Goal: Task Accomplishment & Management: Manage account settings

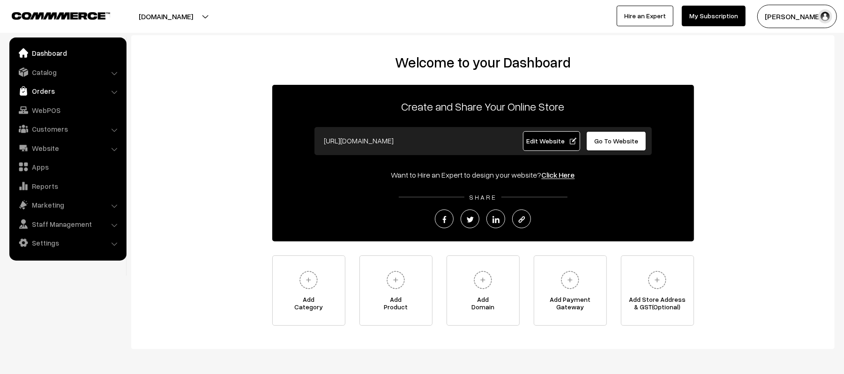
click at [29, 94] on link "Orders" at bounding box center [68, 91] width 112 height 17
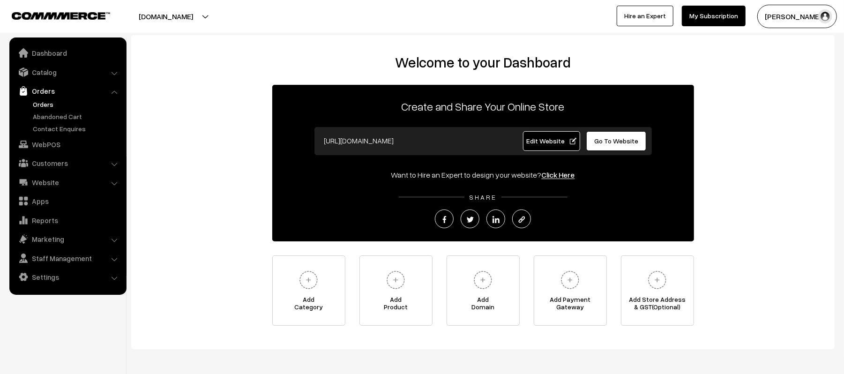
click at [34, 101] on link "Orders" at bounding box center [76, 104] width 93 height 10
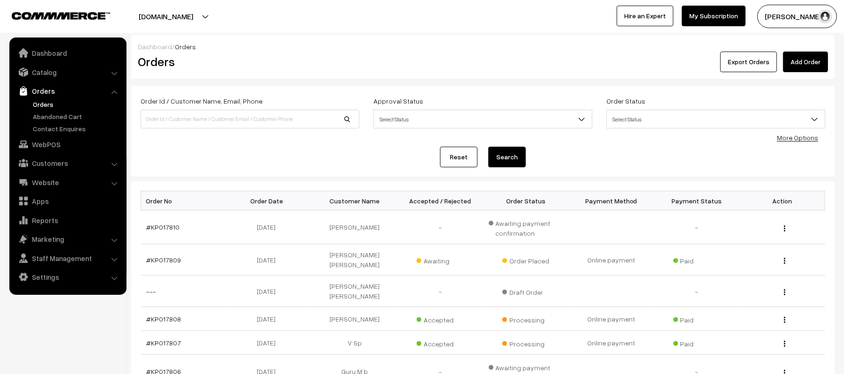
click at [49, 102] on link "Orders" at bounding box center [76, 104] width 93 height 10
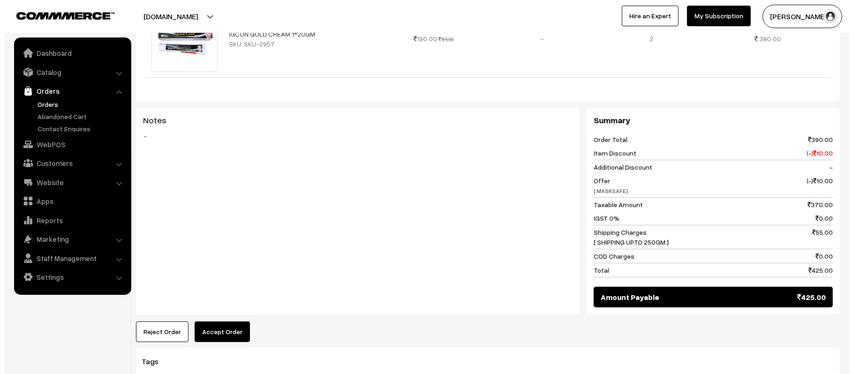
scroll to position [325, 0]
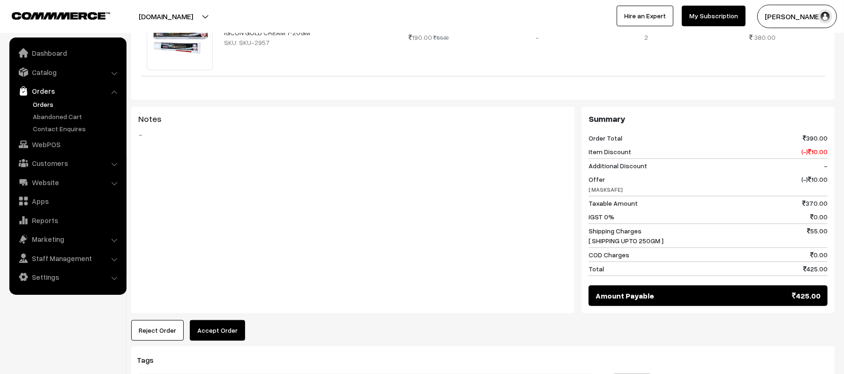
click at [204, 320] on button "Accept Order" at bounding box center [217, 330] width 55 height 21
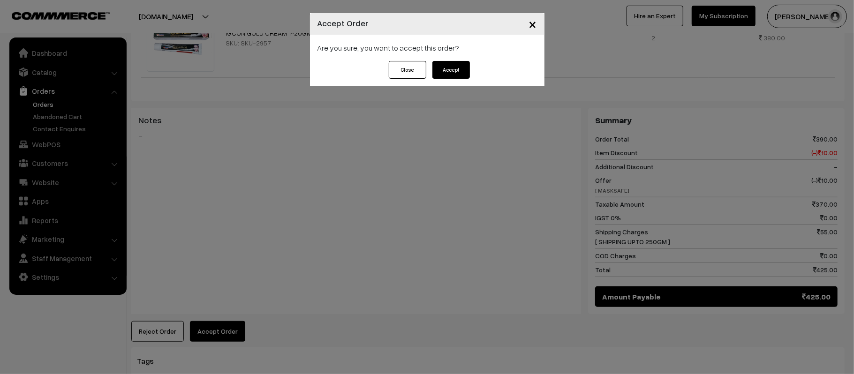
click at [452, 70] on button "Accept" at bounding box center [451, 70] width 38 height 18
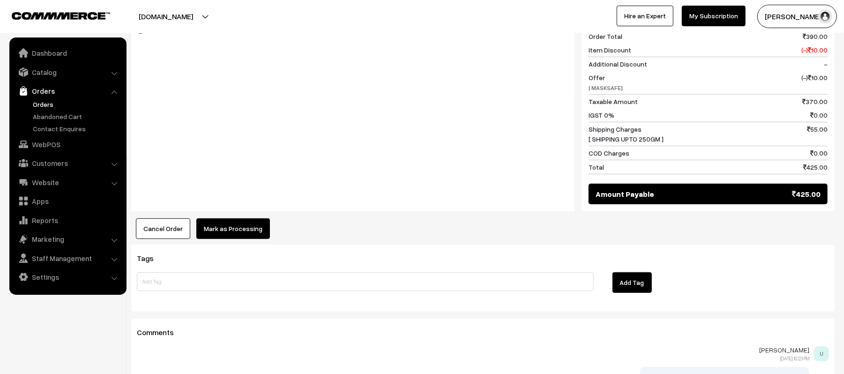
scroll to position [450, 0]
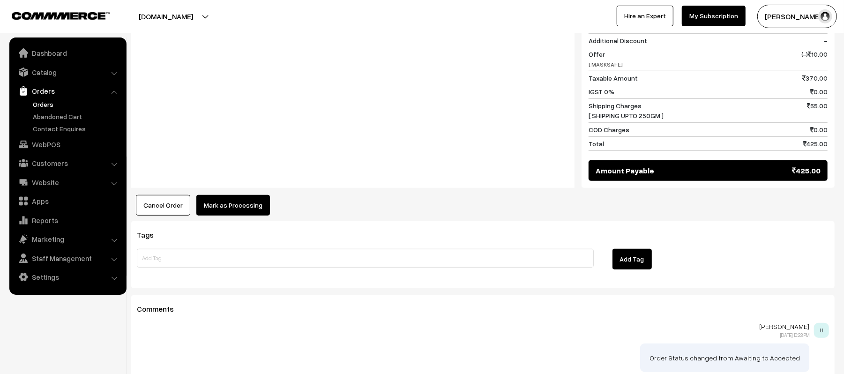
click at [206, 205] on button "Mark as Processing" at bounding box center [233, 205] width 74 height 21
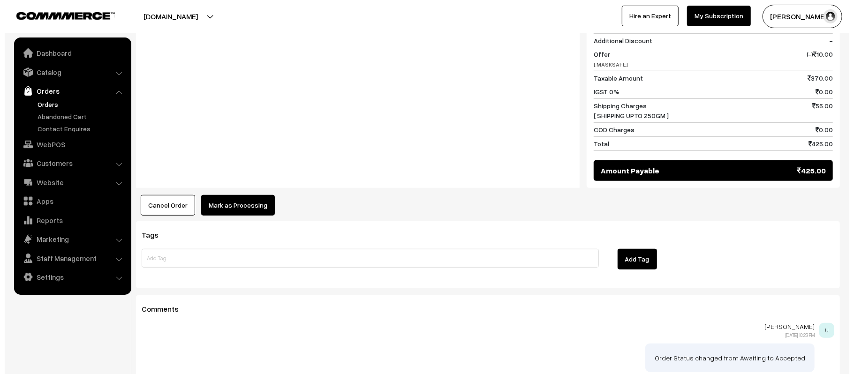
scroll to position [451, 0]
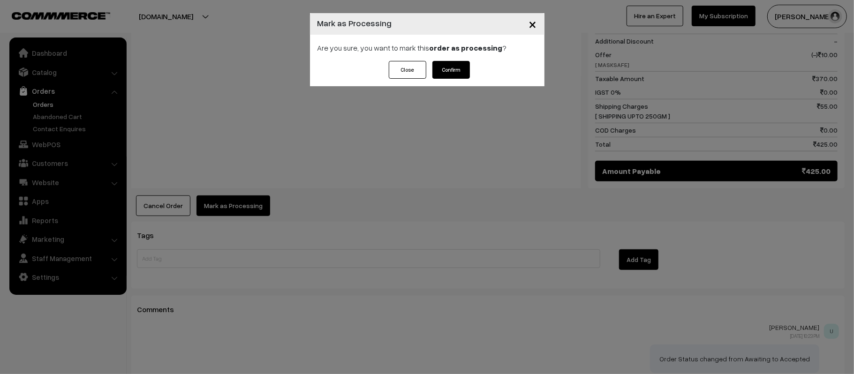
click at [464, 64] on button "Confirm" at bounding box center [451, 70] width 38 height 18
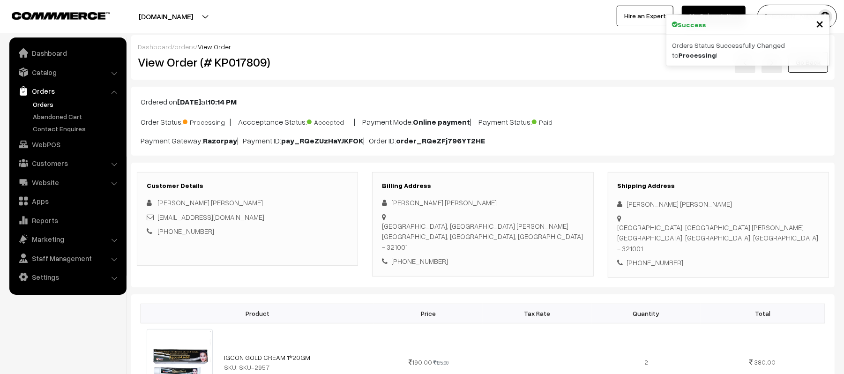
click at [324, 252] on div "Customer Details Lakhan singh Gurjar Harshmawai990@gmail.com +91 9929755397" at bounding box center [247, 219] width 221 height 94
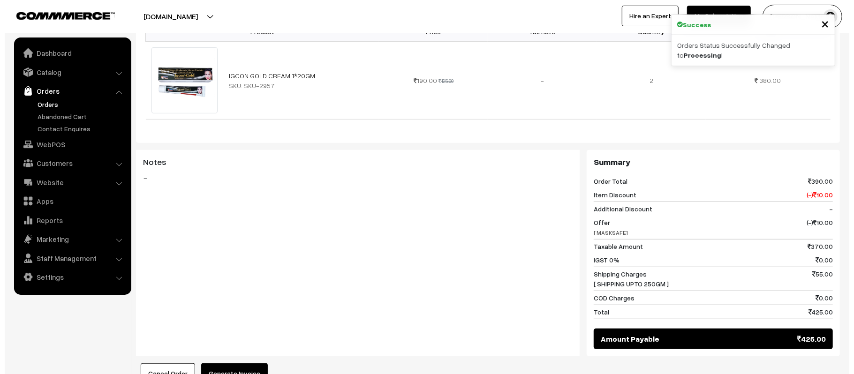
scroll to position [300, 0]
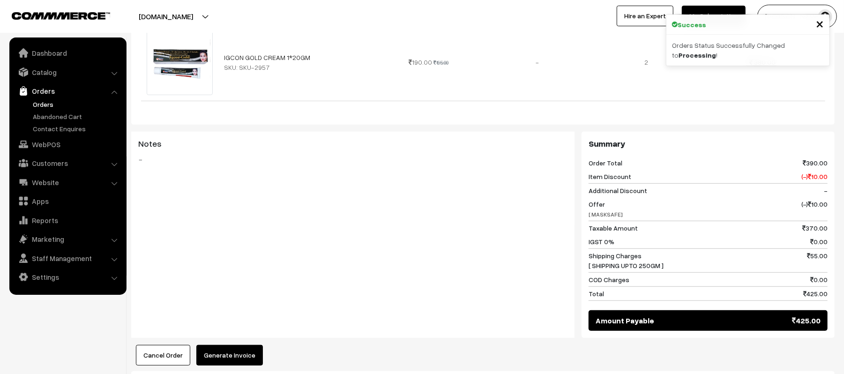
click at [231, 353] on button "Generate Invoice" at bounding box center [229, 355] width 67 height 21
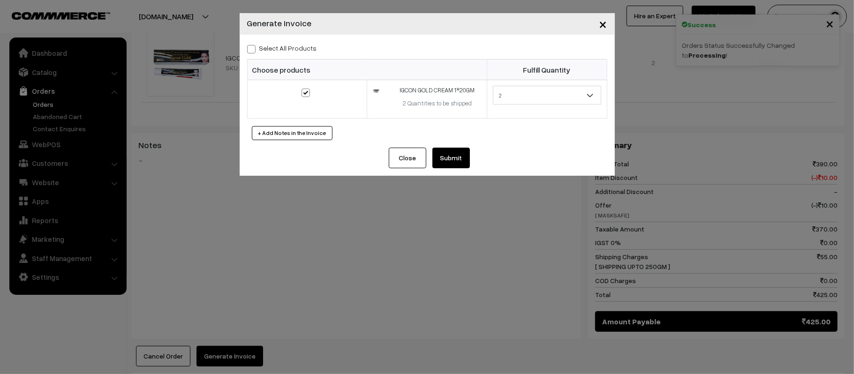
click at [458, 150] on button "Submit" at bounding box center [451, 158] width 38 height 21
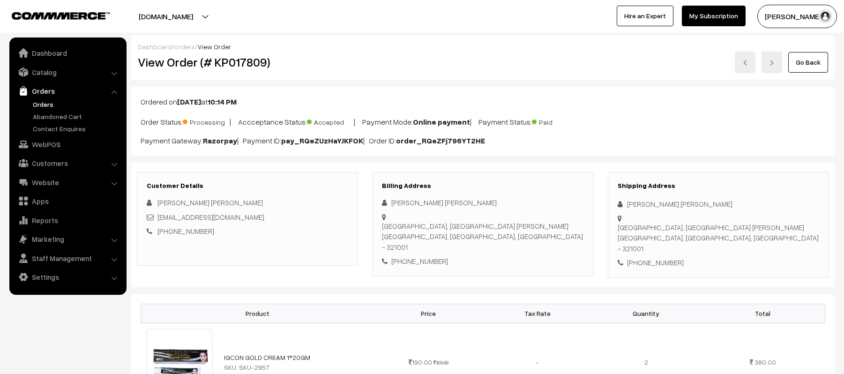
scroll to position [294, 0]
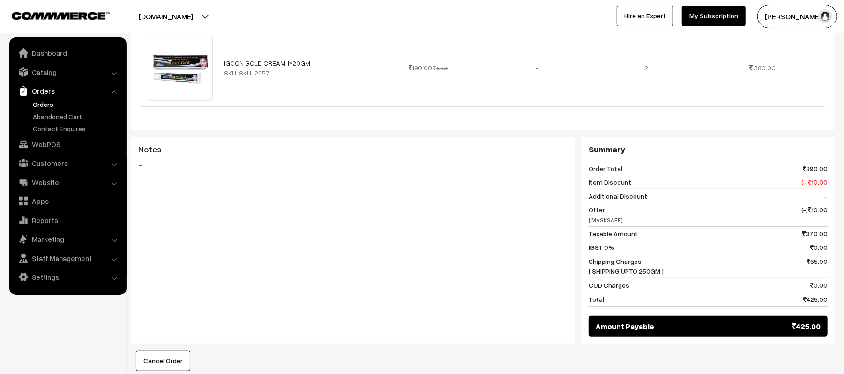
click at [220, 276] on div "Notes -" at bounding box center [353, 240] width 444 height 206
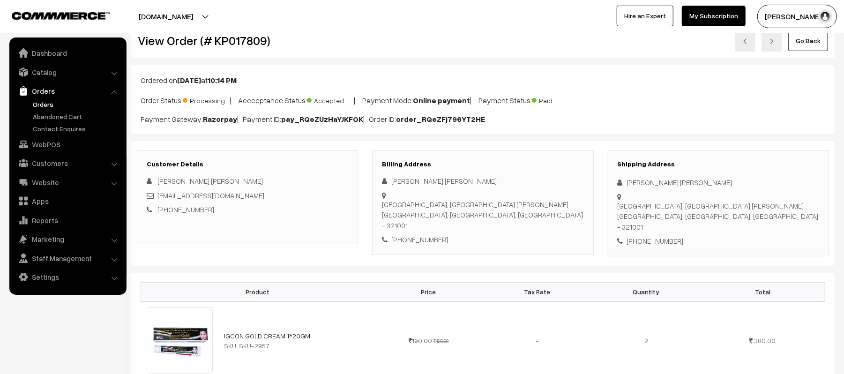
scroll to position [0, 0]
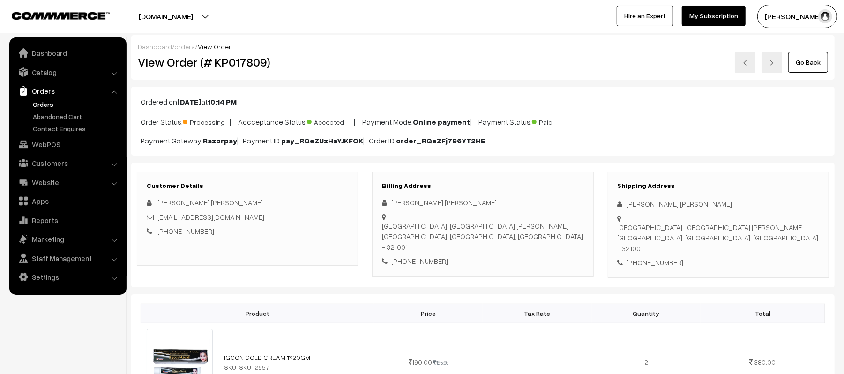
click at [38, 104] on link "Orders" at bounding box center [76, 104] width 93 height 10
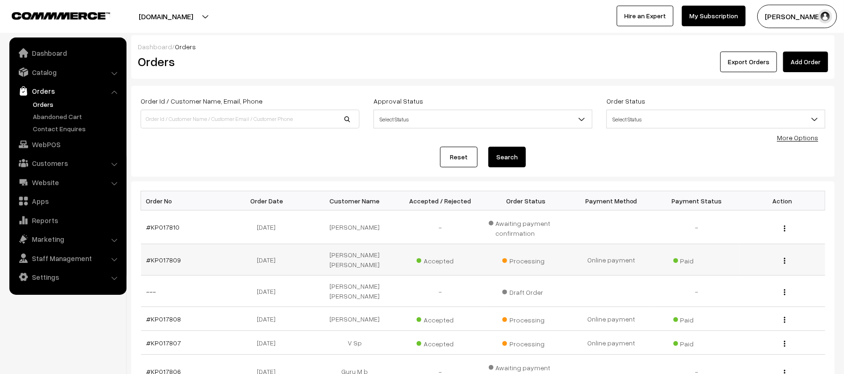
click at [161, 252] on td "#KP017809" at bounding box center [184, 259] width 86 height 31
click at [167, 259] on link "#KP017809" at bounding box center [164, 260] width 35 height 8
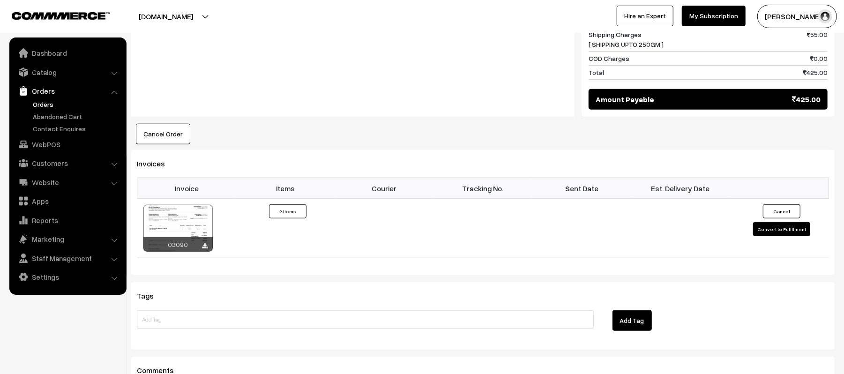
scroll to position [525, 0]
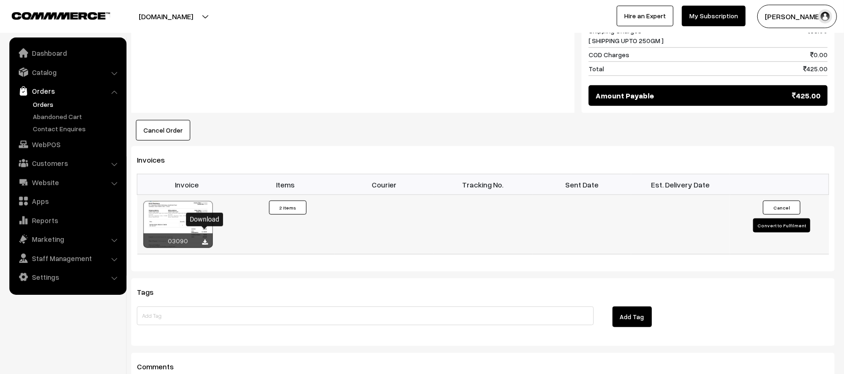
click at [205, 240] on icon at bounding box center [206, 243] width 6 height 6
click at [259, 29] on div "kirtipharmacy.com Go to Website Create New Store Utkarsh Gupta My Profile Refer…" at bounding box center [422, 16] width 844 height 33
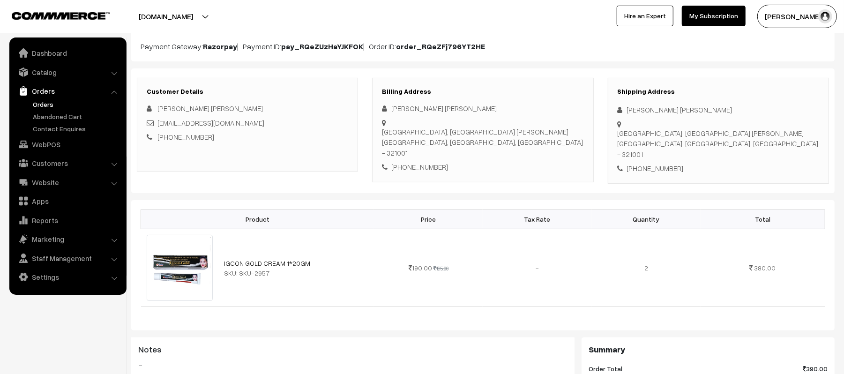
scroll to position [90, 0]
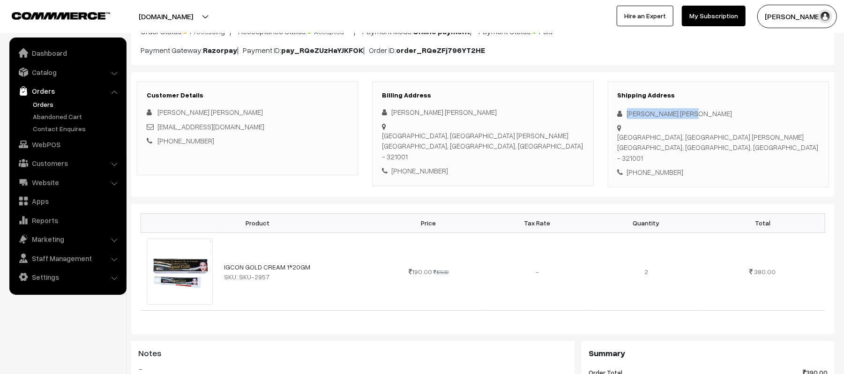
drag, startPoint x: 696, startPoint y: 112, endPoint x: 610, endPoint y: 113, distance: 85.8
click at [610, 113] on div "Shipping Address Lakhan singh Gurjar Sewar road gandhi nagar, Jain mandir ke pi…" at bounding box center [718, 135] width 221 height 106
copy div "Lakhan singh Gurjar"
click at [668, 167] on div "+91 9929755397" at bounding box center [719, 172] width 202 height 11
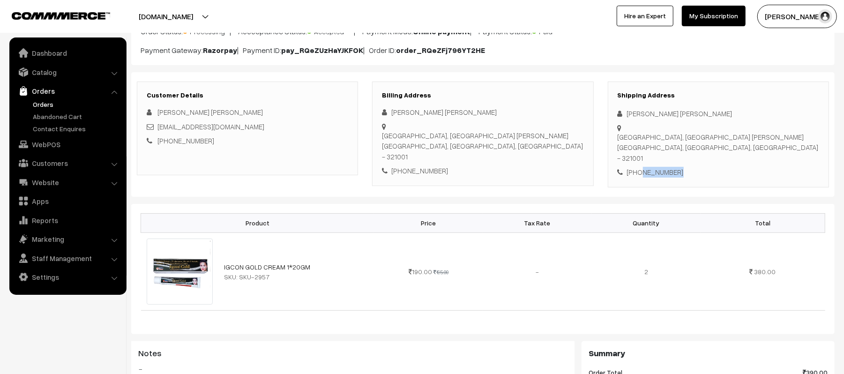
copy div "9929755397"
drag, startPoint x: 249, startPoint y: 129, endPoint x: 158, endPoint y: 131, distance: 91.0
click at [158, 131] on div "Harshmawai990@gmail.com" at bounding box center [248, 126] width 202 height 11
copy link "Harshmawai990@gmail.com"
click at [629, 132] on div "Sewar road gandhi nagar, Jain mandir ke piche Bharatpur, Rajasthan, India - 321…" at bounding box center [719, 148] width 202 height 32
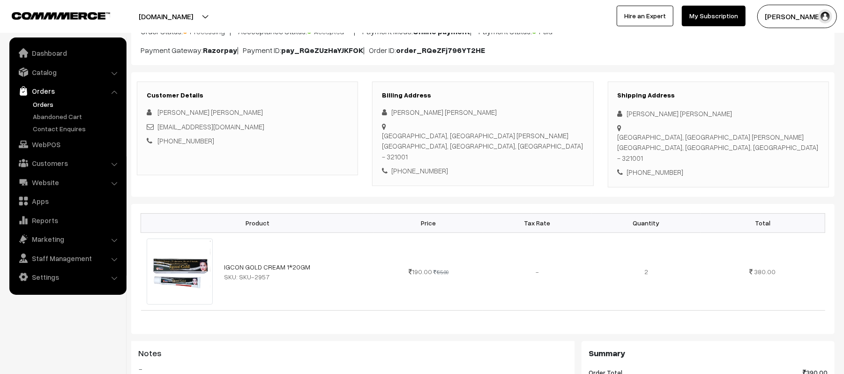
drag, startPoint x: 627, startPoint y: 128, endPoint x: 762, endPoint y: 134, distance: 134.7
click at [762, 134] on div "Shipping Address Lakhan singh Gurjar Sewar road gandhi nagar, Jain mandir ke pi…" at bounding box center [718, 135] width 221 height 106
copy div "Sewar road gandhi nagar, Jain mandir ke piche Bharatpur, Rajasthan, India - 321…"
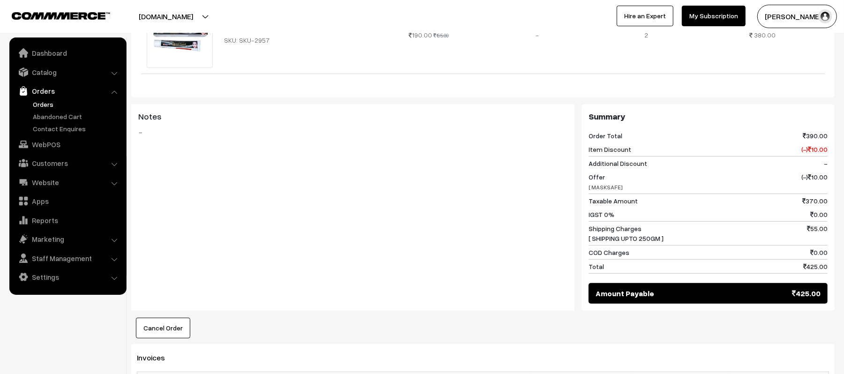
scroll to position [437, 0]
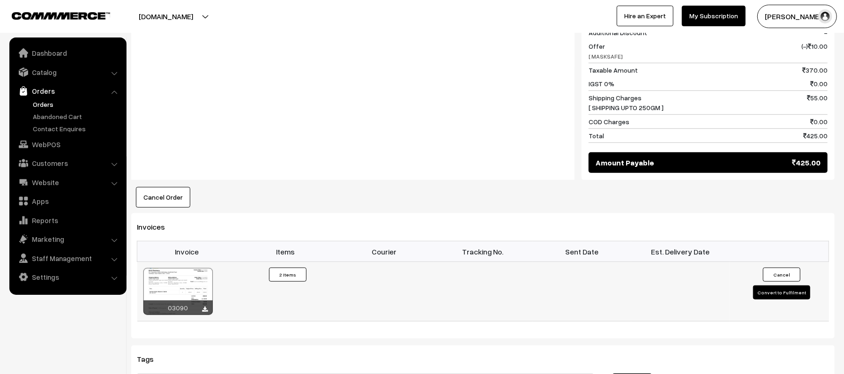
click at [779, 286] on button "Convert to Fulfilment" at bounding box center [781, 293] width 57 height 14
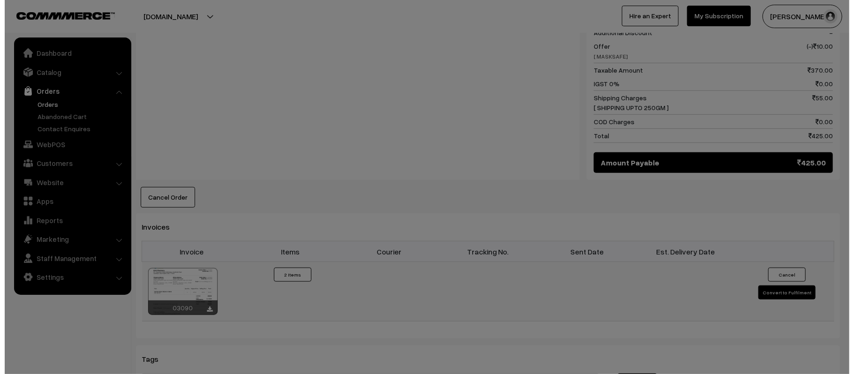
scroll to position [459, 0]
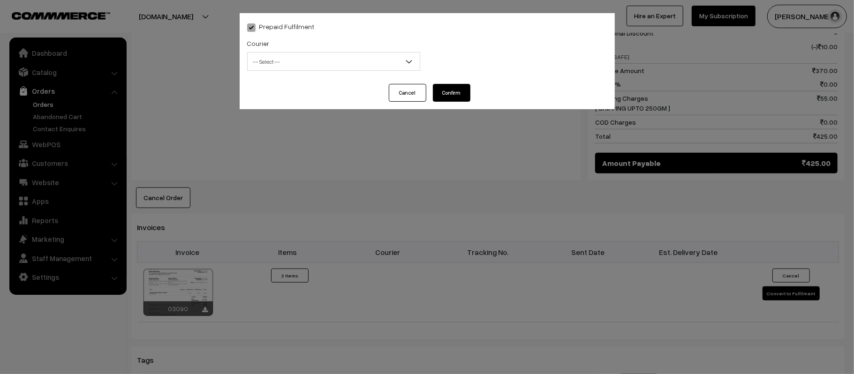
click at [368, 55] on span "-- Select --" at bounding box center [334, 61] width 172 height 16
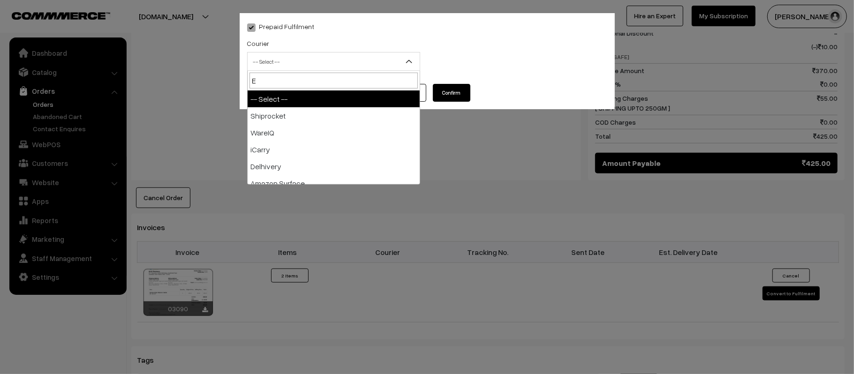
type input "E-"
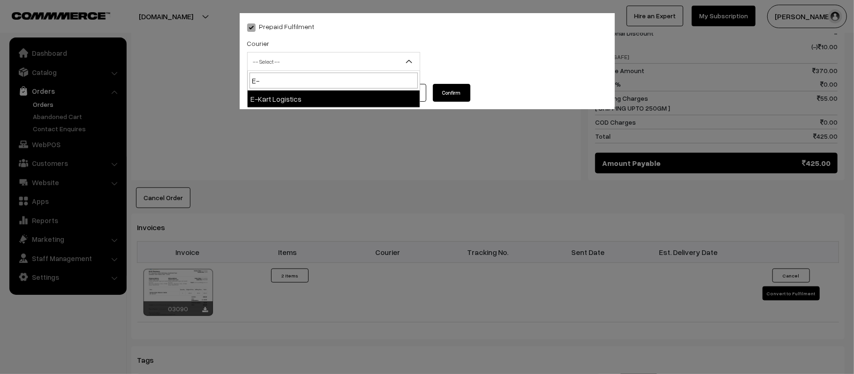
select select "6"
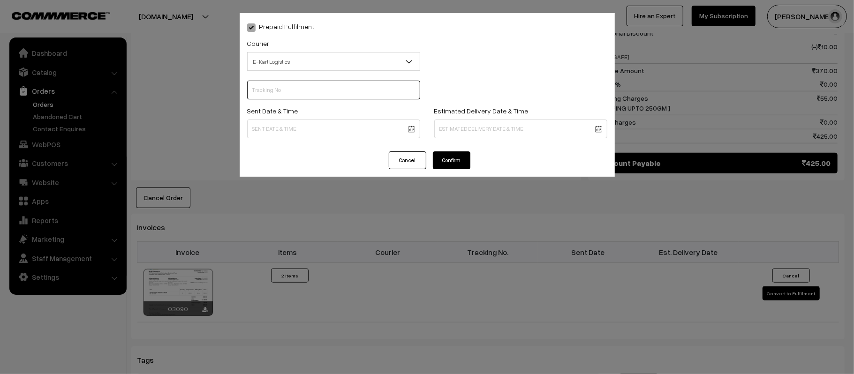
scroll to position [0, 0]
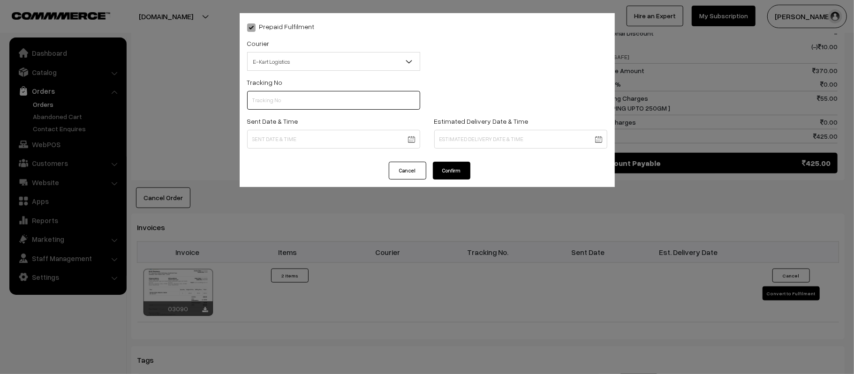
paste input "ICYP0004328641"
type input "ICYP0004328641"
click at [279, 136] on body "Thank you for showing interest. Our team will call you shortly. Close kirtiphar…" at bounding box center [427, 88] width 854 height 1094
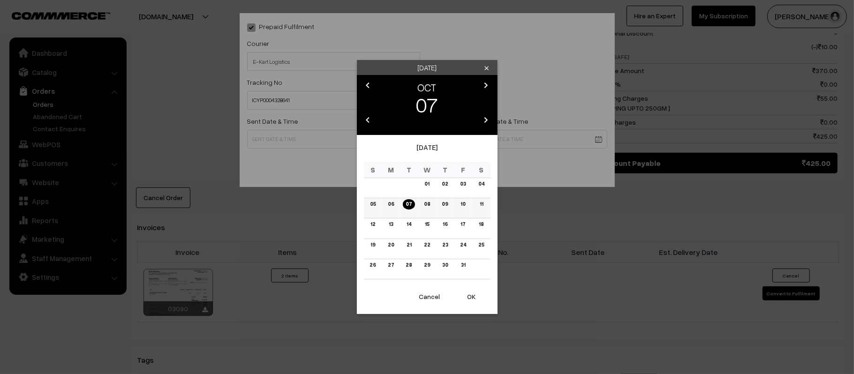
click at [428, 204] on link "08" at bounding box center [427, 204] width 12 height 10
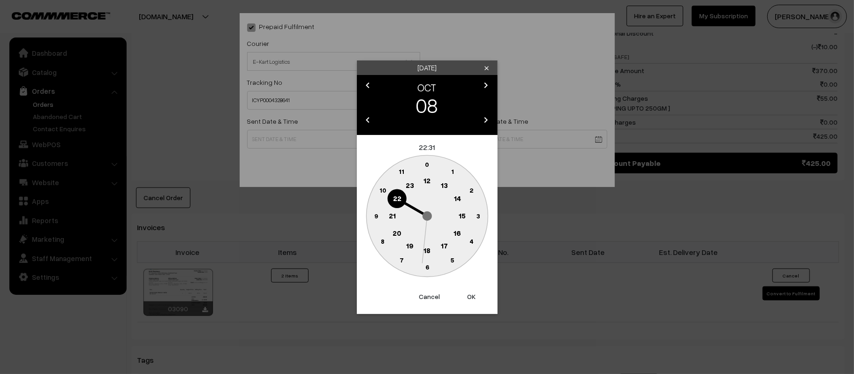
click at [429, 178] on text "12" at bounding box center [426, 180] width 7 height 8
click at [375, 218] on text "45" at bounding box center [376, 215] width 8 height 8
type input "08-10-2025 12:45"
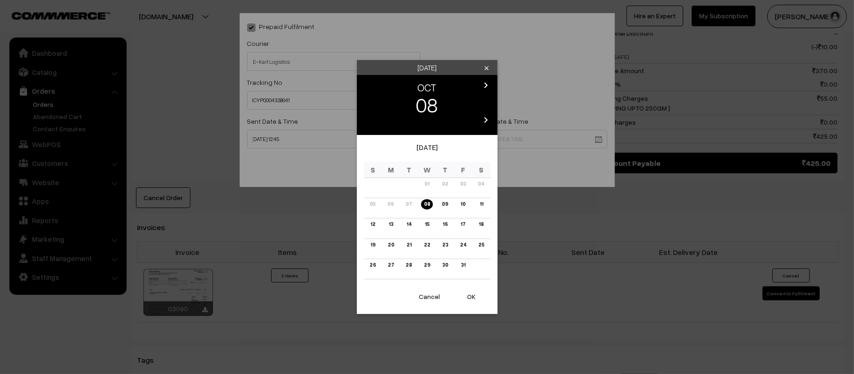
click at [575, 137] on body "Thank you for showing interest. Our team will call you shortly. Close kirtiphar…" at bounding box center [427, 88] width 854 height 1094
click at [411, 224] on link "14" at bounding box center [409, 224] width 10 height 10
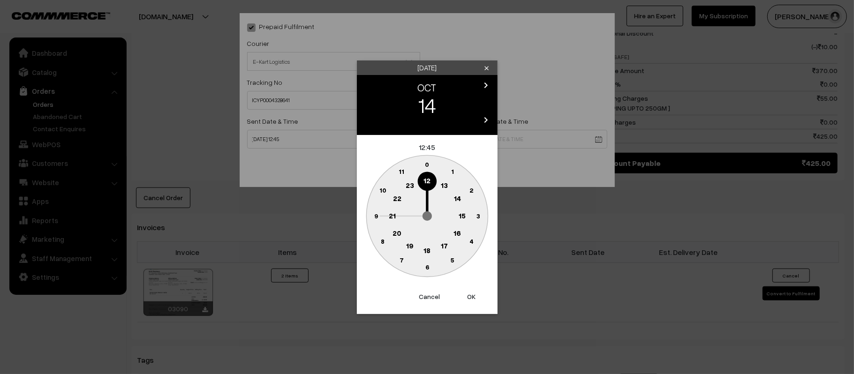
click at [389, 218] on text "21" at bounding box center [392, 215] width 7 height 8
click at [428, 269] on text "30" at bounding box center [427, 267] width 8 height 8
type input "[DATE] 21:30"
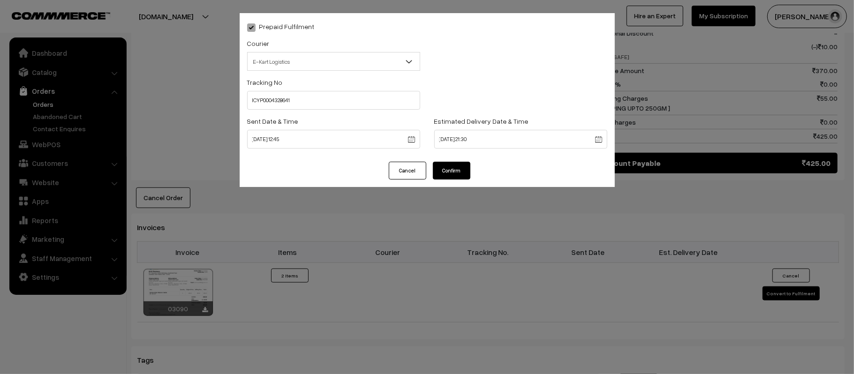
click at [451, 167] on button "Confirm" at bounding box center [452, 171] width 38 height 18
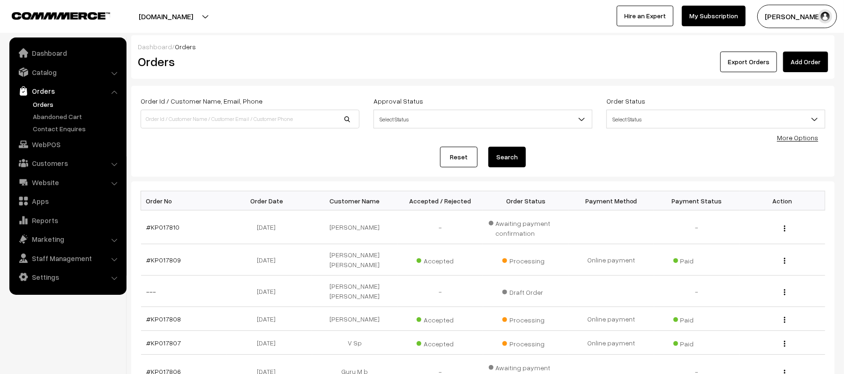
click at [272, 147] on div "Reset Search" at bounding box center [483, 157] width 685 height 21
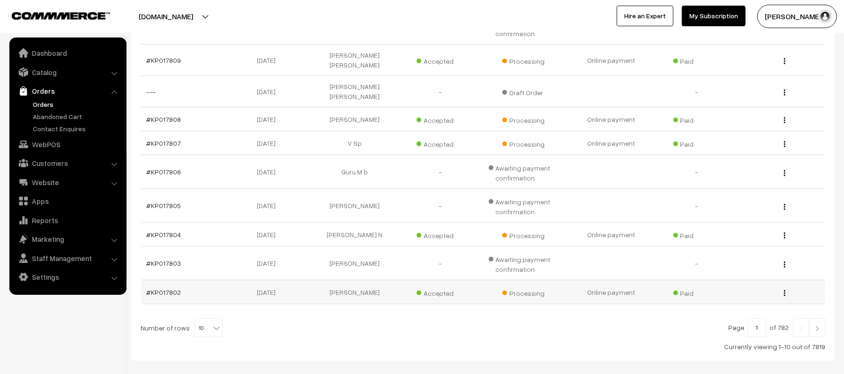
scroll to position [225, 0]
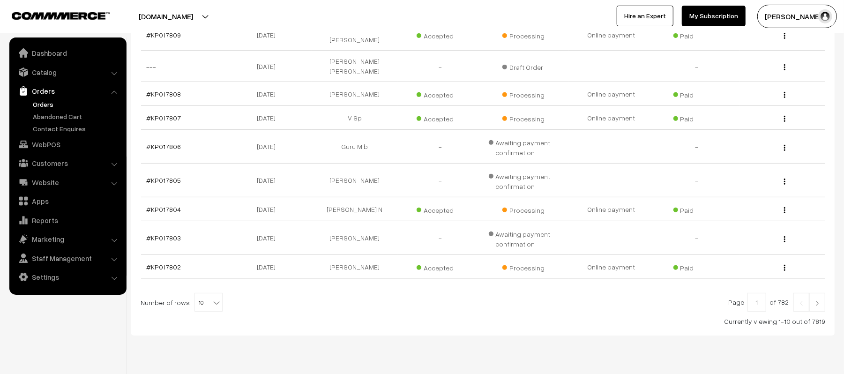
click at [817, 301] on img at bounding box center [818, 304] width 8 height 6
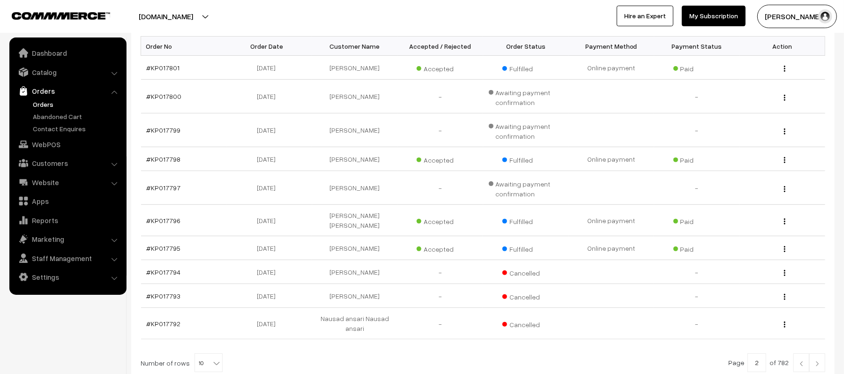
scroll to position [233, 0]
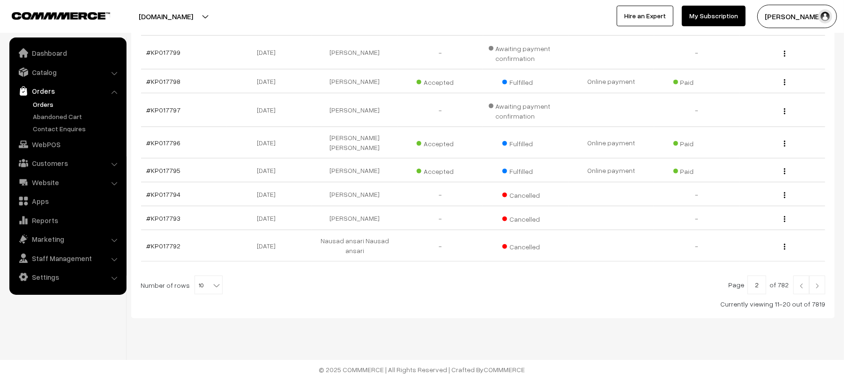
click at [802, 283] on img at bounding box center [802, 286] width 8 height 6
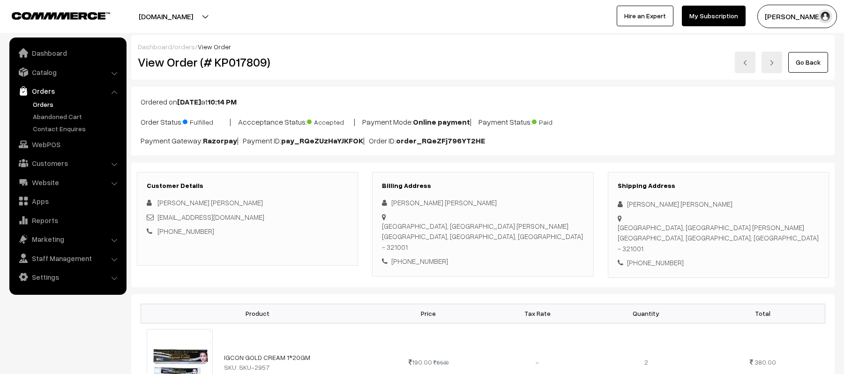
scroll to position [458, 0]
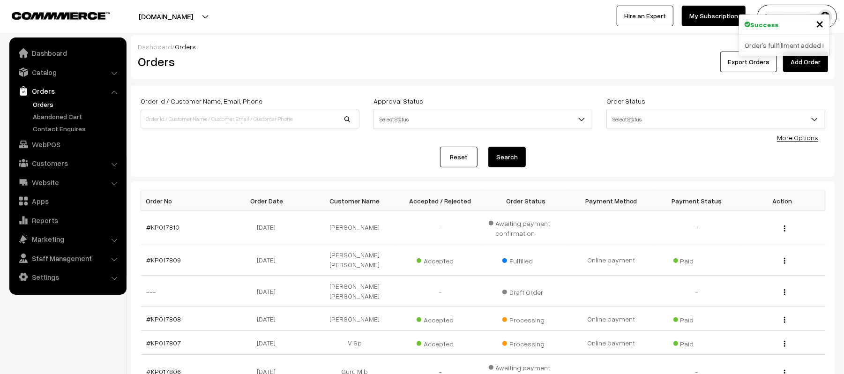
click at [272, 165] on div "Reset Search" at bounding box center [483, 157] width 685 height 21
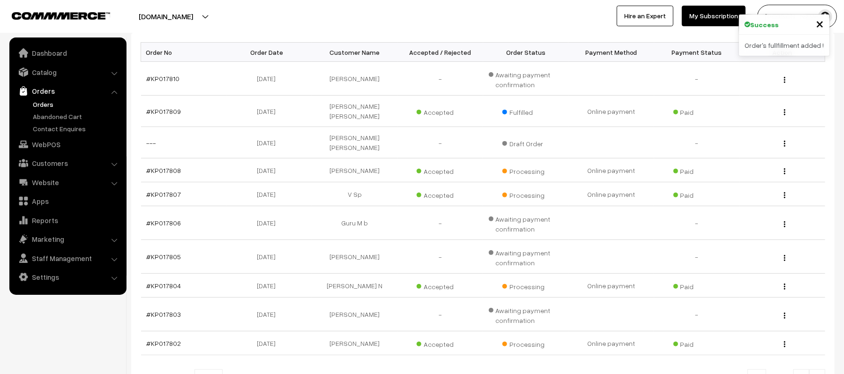
scroll to position [150, 0]
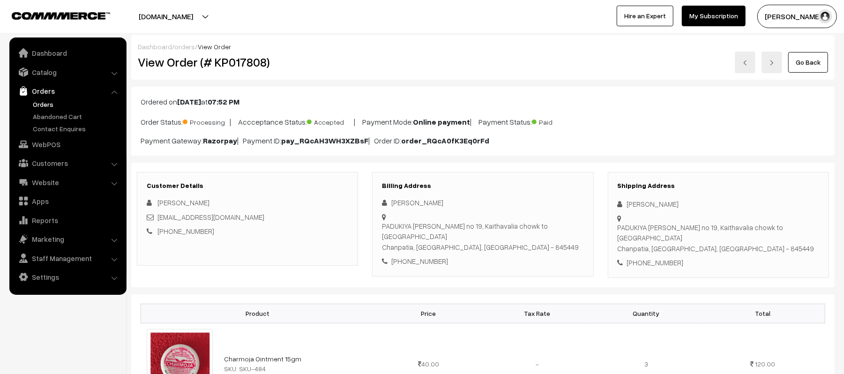
drag, startPoint x: 698, startPoint y: 204, endPoint x: 625, endPoint y: 203, distance: 73.6
click at [625, 203] on div "Aditya Kumar Kumar" at bounding box center [719, 204] width 202 height 11
copy div "Aditya Kumar Kumar"
click at [661, 257] on div "+91 9709103812" at bounding box center [719, 262] width 202 height 11
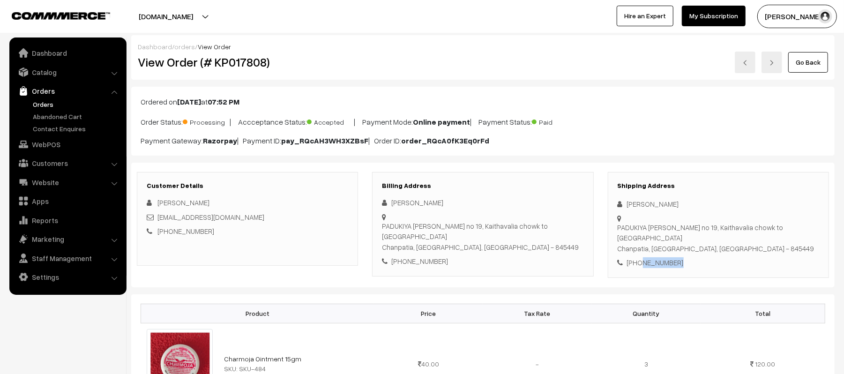
copy div "9709103812"
click at [247, 214] on div "ankitkumar321bth@gmail.com" at bounding box center [248, 217] width 202 height 11
click at [253, 224] on div "Aditya Kumar Roy ankitkumar321bth@gmail.com +91 9709103812" at bounding box center [248, 216] width 202 height 39
drag, startPoint x: 253, startPoint y: 220, endPoint x: 158, endPoint y: 218, distance: 95.7
click at [158, 218] on div "ankitkumar321bth@gmail.com" at bounding box center [248, 217] width 202 height 11
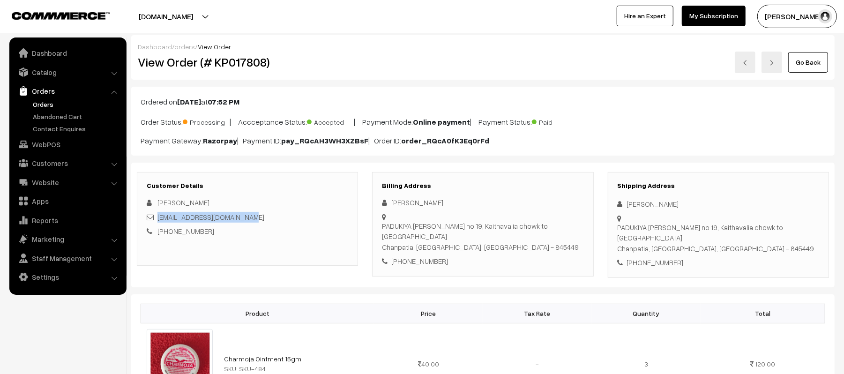
copy link "ankitkumar321bth@gmail.com"
drag, startPoint x: 627, startPoint y: 221, endPoint x: 773, endPoint y: 229, distance: 146.0
click at [773, 229] on div "PADUKIYA ghaw ward no 19, Kaithavalia chowk to lohiariya road Chanpatia, Bihar,…" at bounding box center [719, 238] width 202 height 32
copy div "PADUKIYA ghaw ward no 19, Kaithavalia chowk to lohiariya road Chanpatia, Bihar,…"
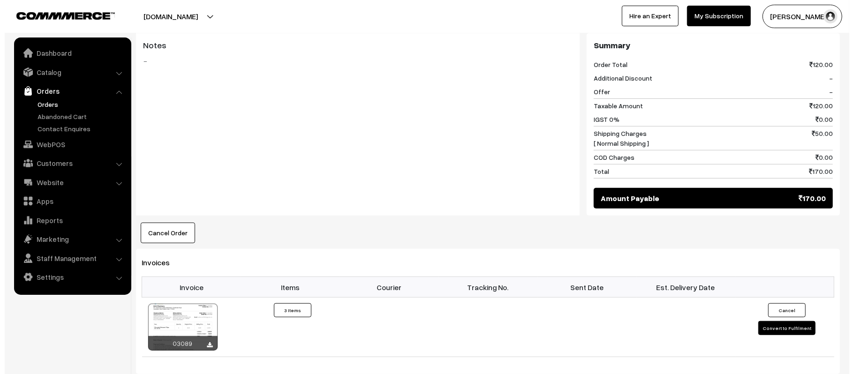
scroll to position [406, 0]
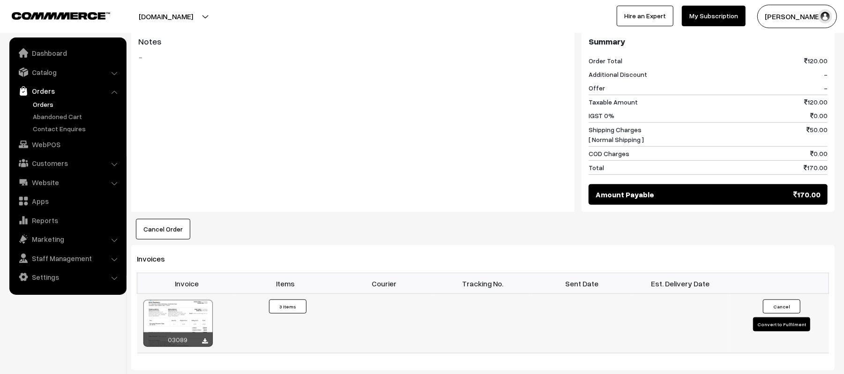
click at [775, 317] on button "Convert to Fulfilment" at bounding box center [781, 324] width 57 height 14
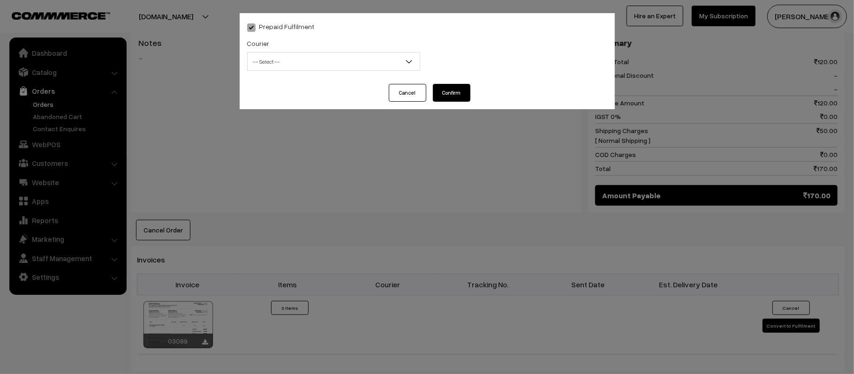
click at [291, 63] on span "-- Select --" at bounding box center [334, 61] width 172 height 16
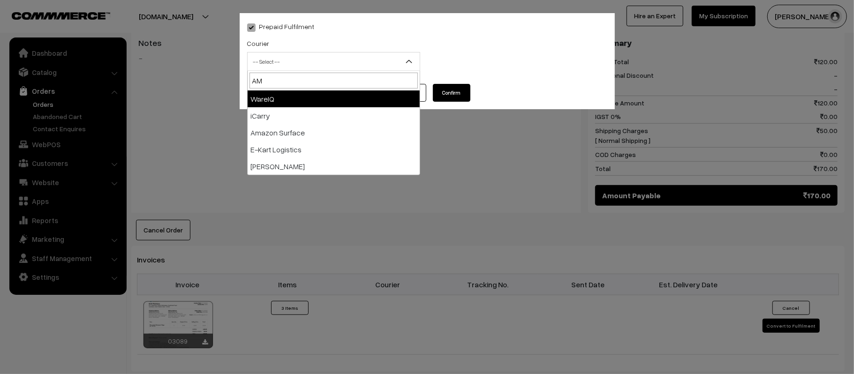
type input "AMA"
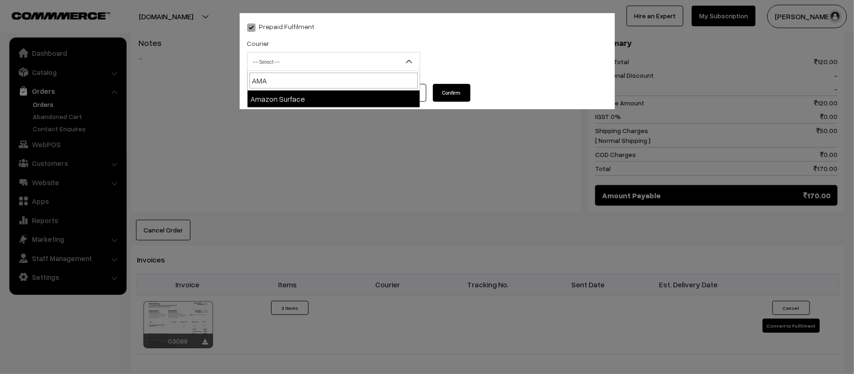
select select "5"
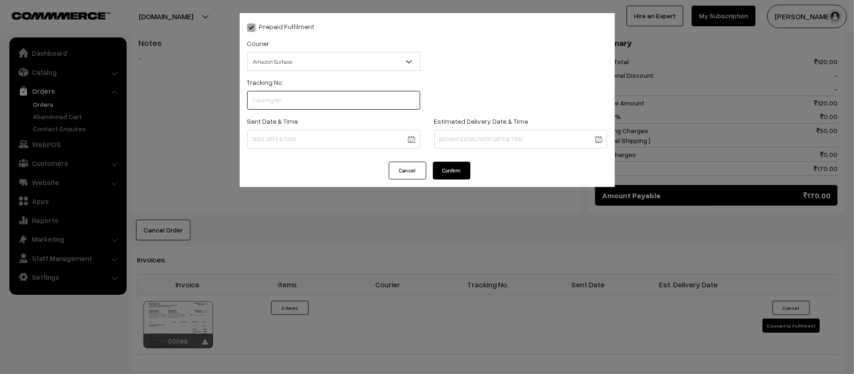
paste input "364129383643"
type input "364129383643"
click at [334, 137] on body "Thank you for showing interest. Our team will call you shortly. Close kirtiphar…" at bounding box center [427, 131] width 854 height 1074
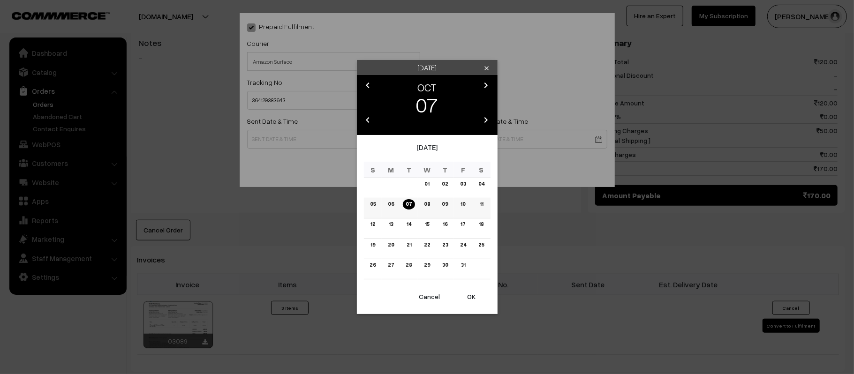
click at [432, 205] on link "08" at bounding box center [427, 204] width 12 height 10
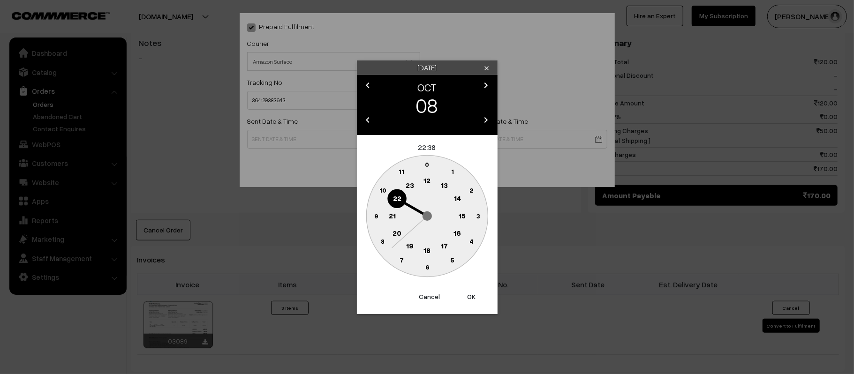
click at [428, 185] on circle at bounding box center [426, 181] width 19 height 19
click at [382, 212] on circle at bounding box center [377, 210] width 13 height 13
type input "08-10-2025 12:46"
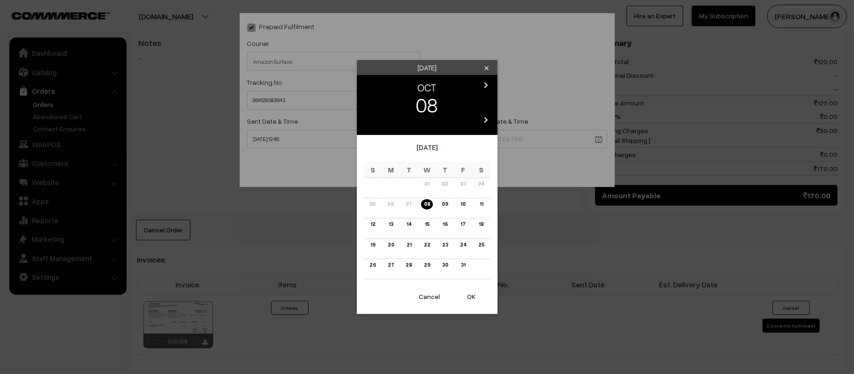
click at [520, 141] on body "Thank you for showing interest. Our team will call you shortly. Close kirtiphar…" at bounding box center [427, 131] width 854 height 1074
click at [393, 224] on link "13" at bounding box center [391, 224] width 10 height 10
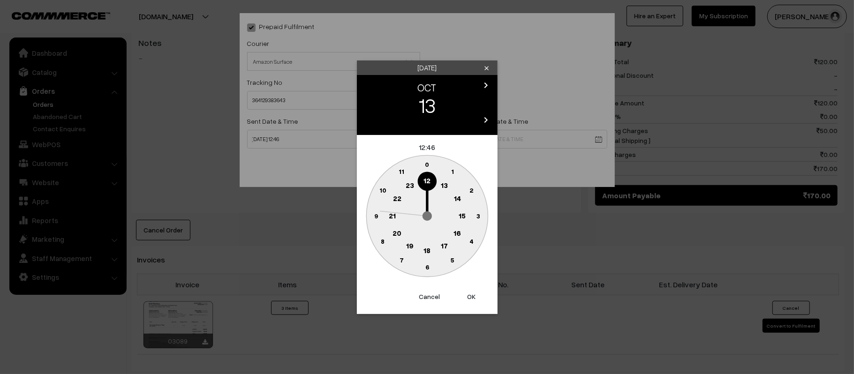
click at [391, 214] on text "21" at bounding box center [392, 215] width 7 height 8
click at [430, 278] on icon "0 5 10 15 20 25 30 35 40 45 50 55" at bounding box center [427, 216] width 127 height 127
click at [430, 274] on circle at bounding box center [426, 267] width 19 height 19
type input "13-10-2025 21:30"
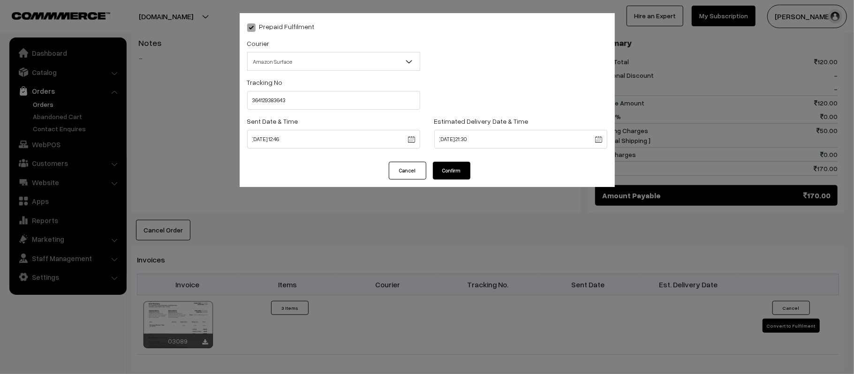
click at [454, 155] on div "Prepaid Fulfilment Courier -- Select -- Shiprocket WareIQ iCarry Delhivery Amaz…" at bounding box center [427, 87] width 375 height 149
click at [459, 167] on button "Confirm" at bounding box center [452, 171] width 38 height 18
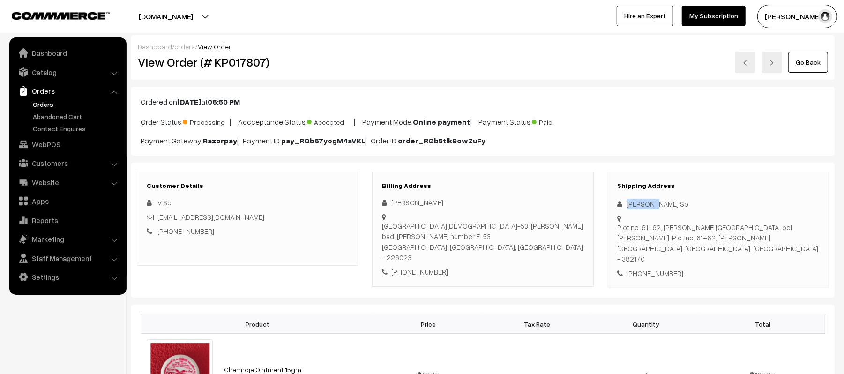
drag, startPoint x: 658, startPoint y: 206, endPoint x: 619, endPoint y: 206, distance: 38.9
click at [619, 206] on div "[PERSON_NAME] Sp" at bounding box center [719, 204] width 202 height 11
copy div "[PERSON_NAME] Sp"
click at [649, 268] on div "[PHONE_NUMBER]" at bounding box center [719, 273] width 202 height 11
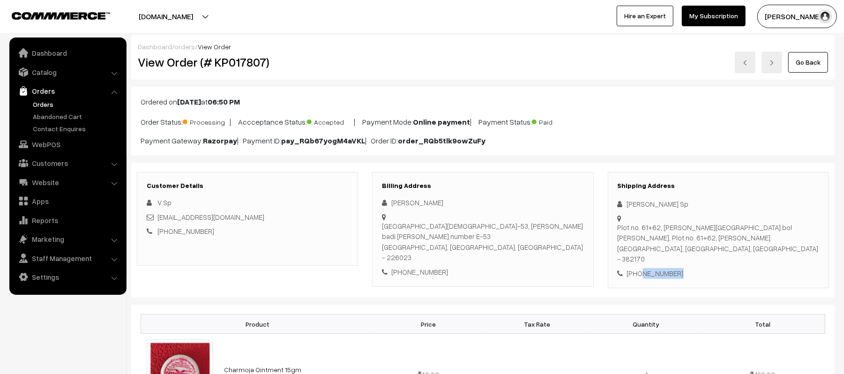
copy div "6358187371"
click at [426, 267] on div "[PHONE_NUMBER]" at bounding box center [483, 272] width 202 height 11
copy div "9565011582"
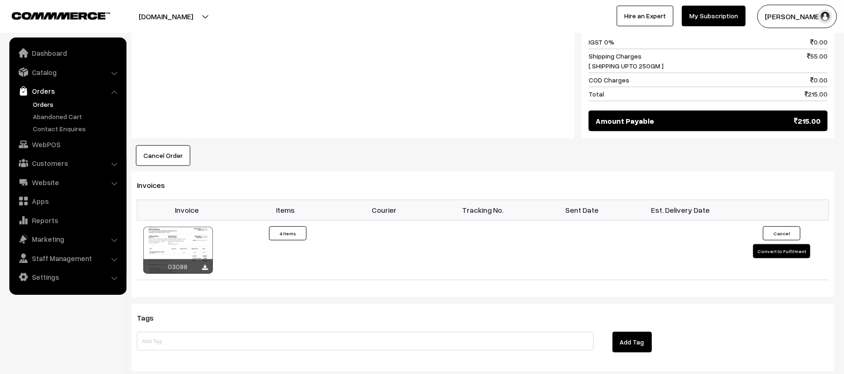
scroll to position [514, 0]
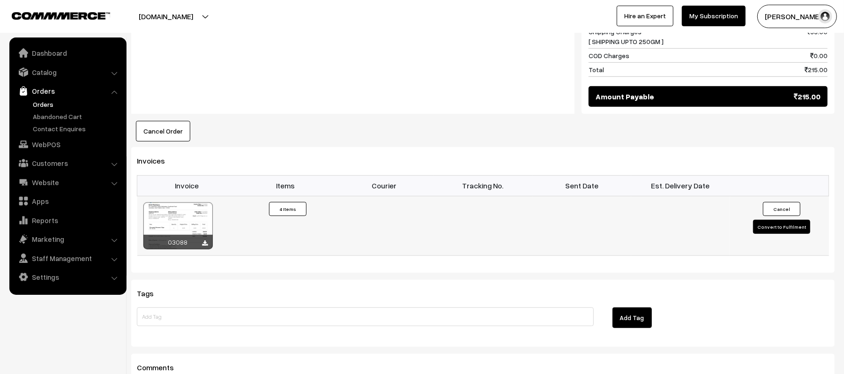
click at [780, 222] on button "Convert to Fulfilment" at bounding box center [781, 227] width 57 height 14
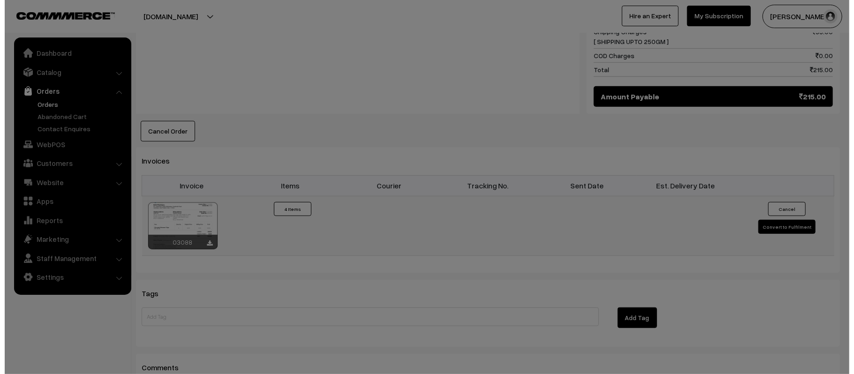
scroll to position [515, 0]
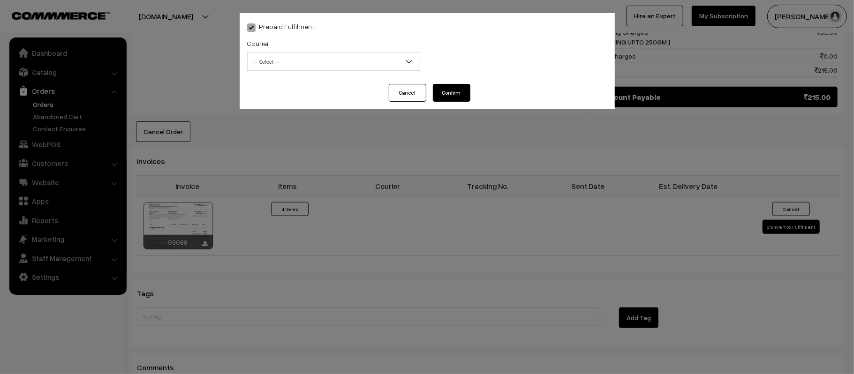
click at [278, 62] on span "-- Select --" at bounding box center [334, 61] width 172 height 16
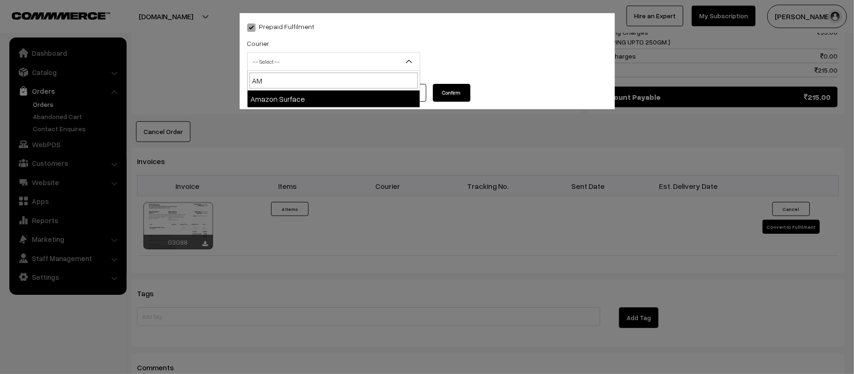
type input "AMA"
select select "5"
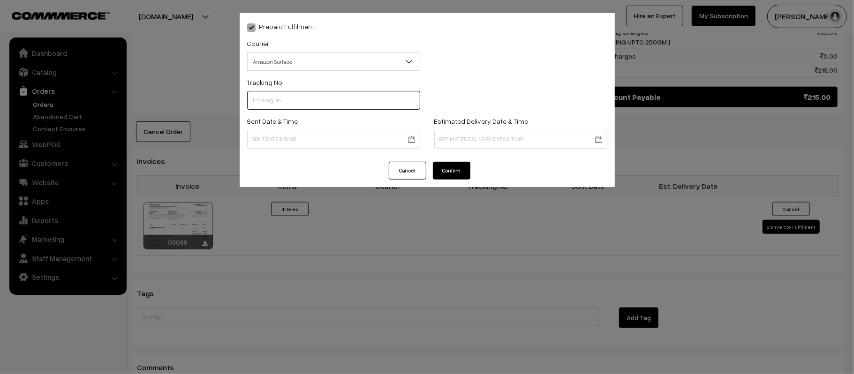
paste input "364129422236"
type input "364129422236"
click at [328, 133] on body "Thank you for showing interest. Our team will call you shortly. Close kirtiphar…" at bounding box center [427, 27] width 854 height 1085
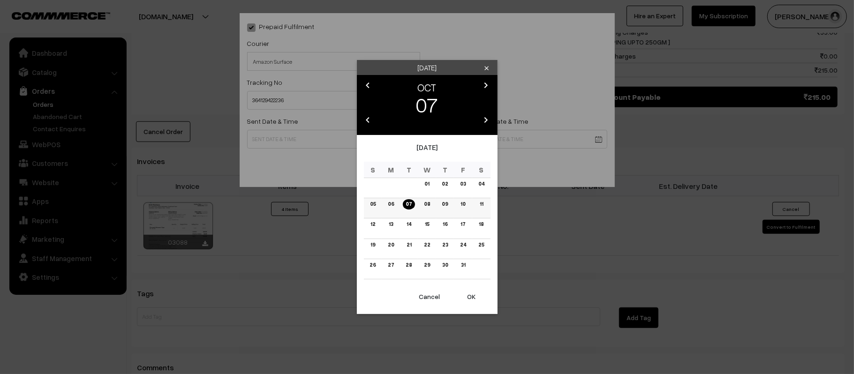
click at [424, 203] on link "08" at bounding box center [427, 204] width 12 height 10
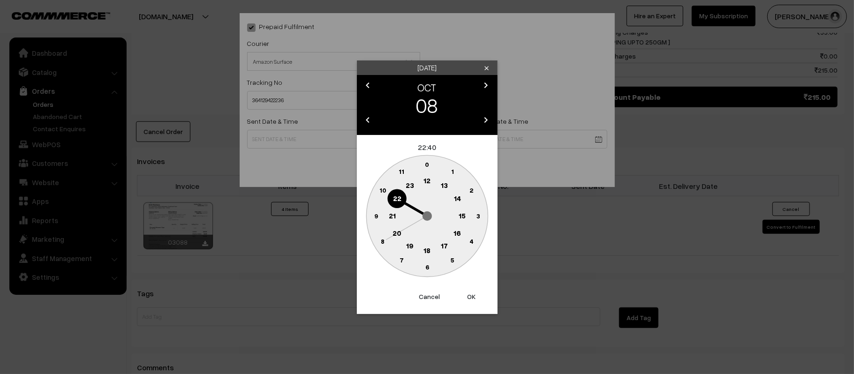
click at [389, 216] on text "21" at bounding box center [392, 215] width 7 height 8
click at [428, 305] on button "Cancel" at bounding box center [430, 296] width 38 height 21
click at [460, 219] on circle at bounding box center [461, 215] width 19 height 19
click at [429, 293] on button "Cancel" at bounding box center [430, 296] width 38 height 21
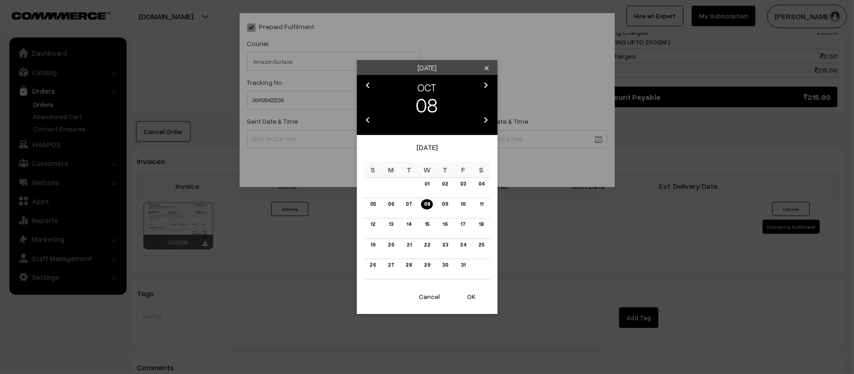
click at [472, 301] on button "OK" at bounding box center [472, 296] width 38 height 21
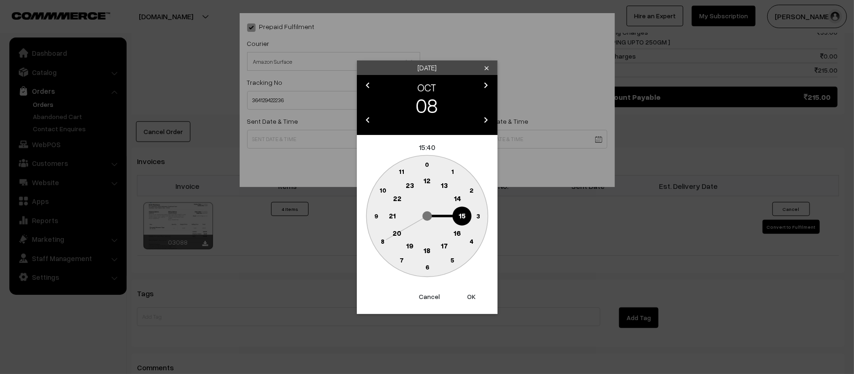
click at [428, 182] on text "12" at bounding box center [426, 180] width 7 height 8
click at [374, 212] on text "45" at bounding box center [376, 215] width 8 height 8
type input "08-10-2025 12:45"
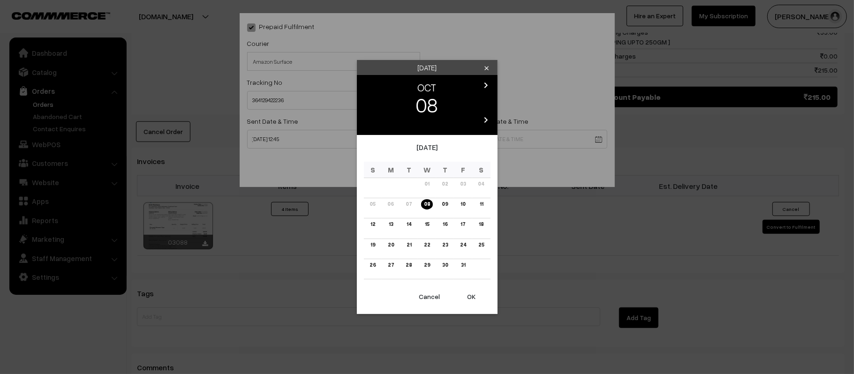
click at [475, 129] on body "Thank you for showing interest. Our team will call you shortly. Close kirtiphar…" at bounding box center [427, 27] width 854 height 1085
click at [403, 223] on td "14" at bounding box center [409, 228] width 18 height 20
click at [407, 223] on link "14" at bounding box center [409, 224] width 10 height 10
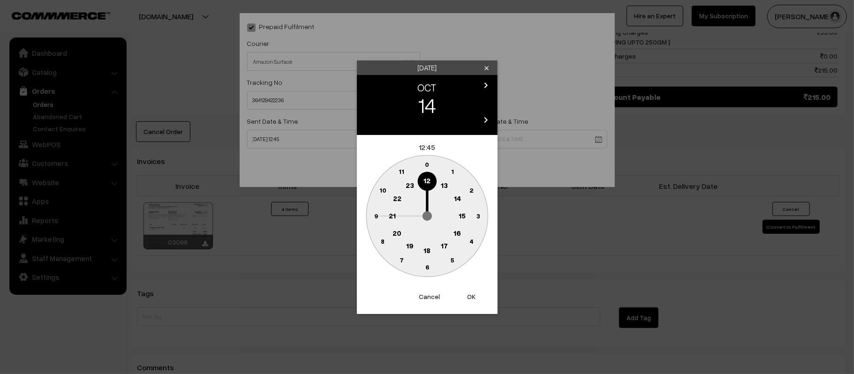
click at [392, 212] on text "21" at bounding box center [392, 215] width 7 height 8
click at [421, 273] on circle at bounding box center [426, 267] width 19 height 19
type input "14-10-2025 21:30"
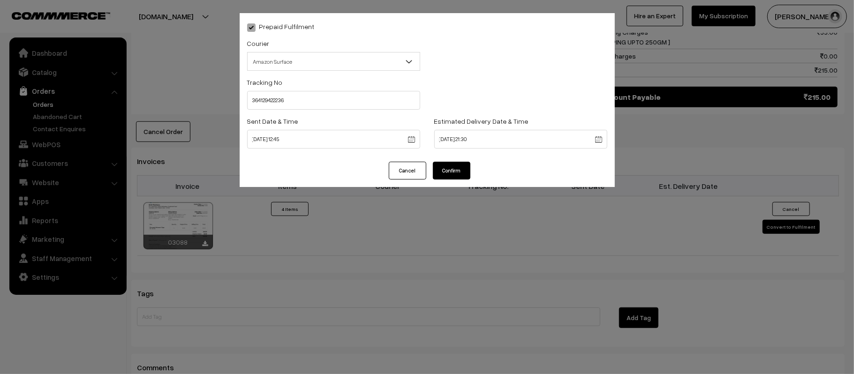
click at [442, 171] on button "Confirm" at bounding box center [452, 171] width 38 height 18
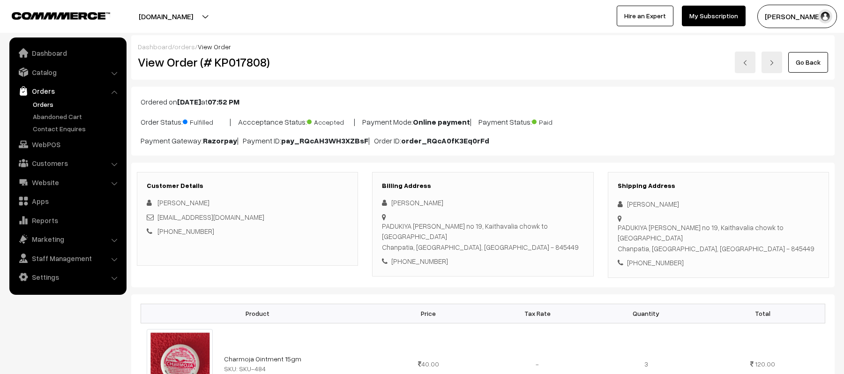
scroll to position [406, 0]
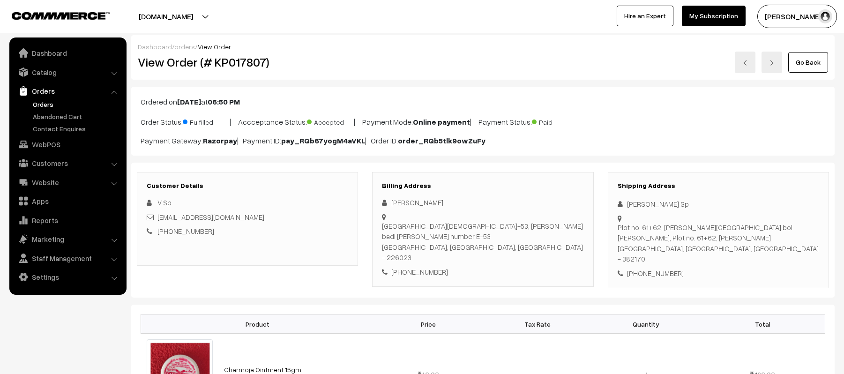
scroll to position [514, 0]
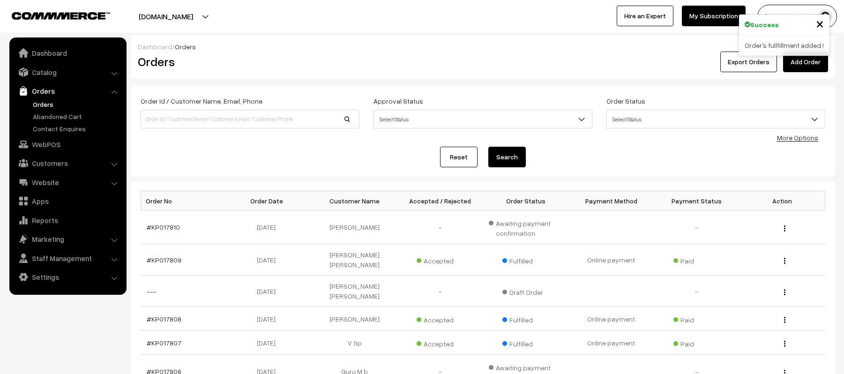
scroll to position [150, 0]
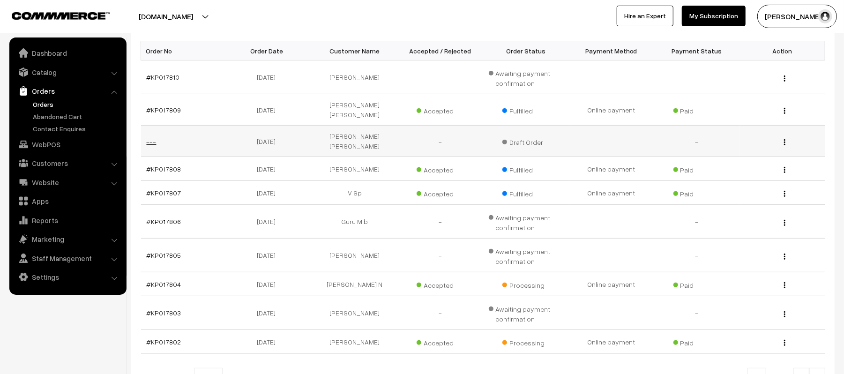
click at [151, 137] on link "---" at bounding box center [152, 141] width 10 height 8
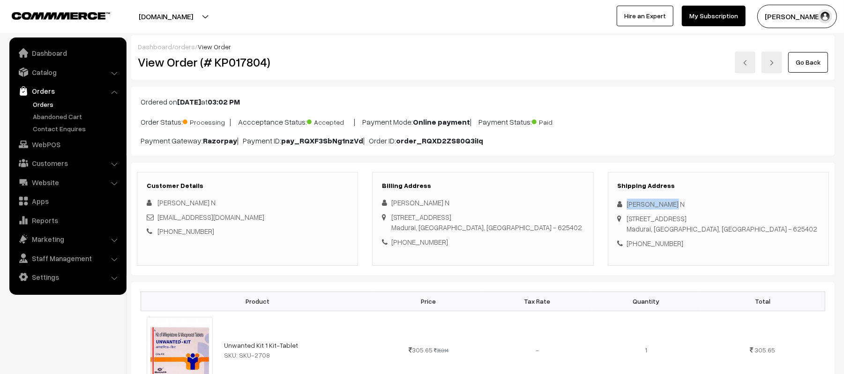
drag, startPoint x: 690, startPoint y: 205, endPoint x: 607, endPoint y: 207, distance: 83.5
click at [607, 207] on div "Shipping Address Jayamurugan N 4/59 Mariyamman Kovil Street, Kattapulinagar, Sa…" at bounding box center [718, 219] width 235 height 94
copy div "Jayamurugan N"
click at [655, 241] on div "+91 9994302803" at bounding box center [719, 243] width 202 height 11
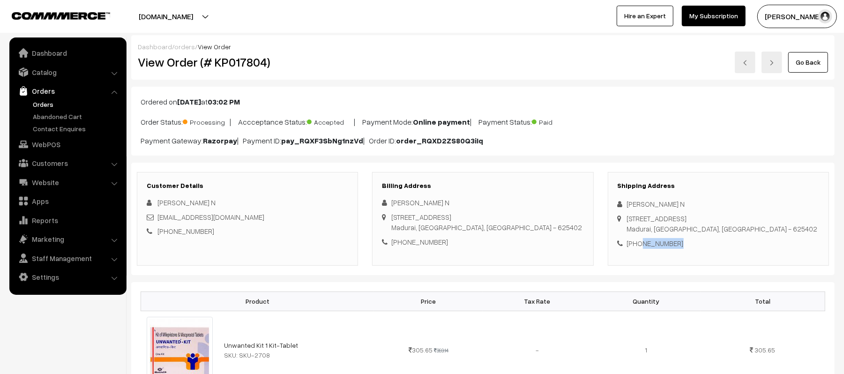
copy div "9994302803"
drag, startPoint x: 237, startPoint y: 219, endPoint x: 159, endPoint y: 218, distance: 77.8
click at [159, 218] on div "jayamjmn@gmail.com" at bounding box center [248, 217] width 202 height 11
copy link "jayamjmn@gmail.com"
drag, startPoint x: 628, startPoint y: 219, endPoint x: 772, endPoint y: 229, distance: 143.8
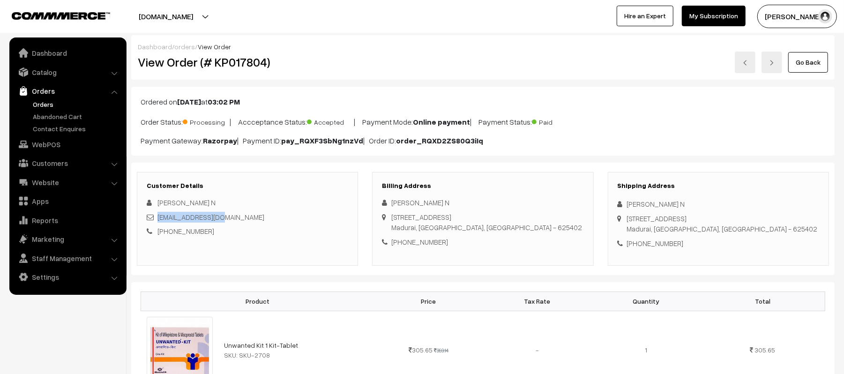
click at [772, 229] on div "4/59 Mariyamman Kovil Street, Kattapulinagar, Samayanallur Post Madurai, Tamil …" at bounding box center [722, 223] width 191 height 21
copy div "4/59 Mariyamman Kovil Street, Kattapulinagar, Samayanallur Post Madurai, Tamil …"
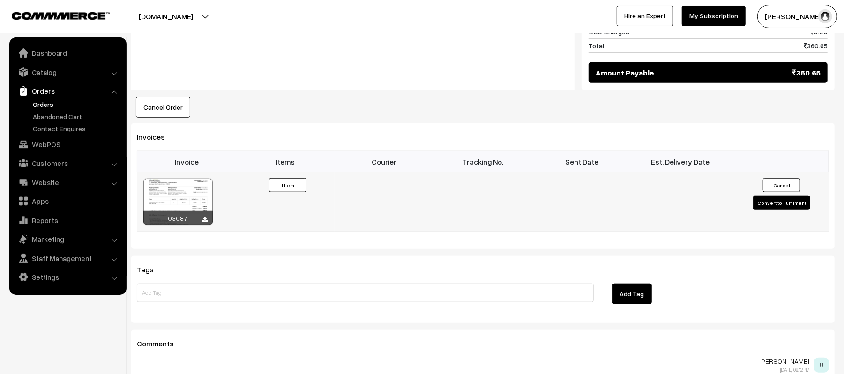
click at [783, 210] on button "Convert to Fulfilment" at bounding box center [781, 203] width 57 height 14
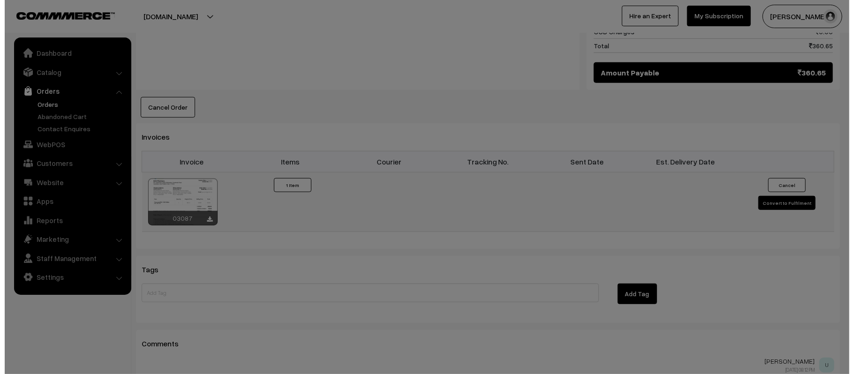
scroll to position [527, 0]
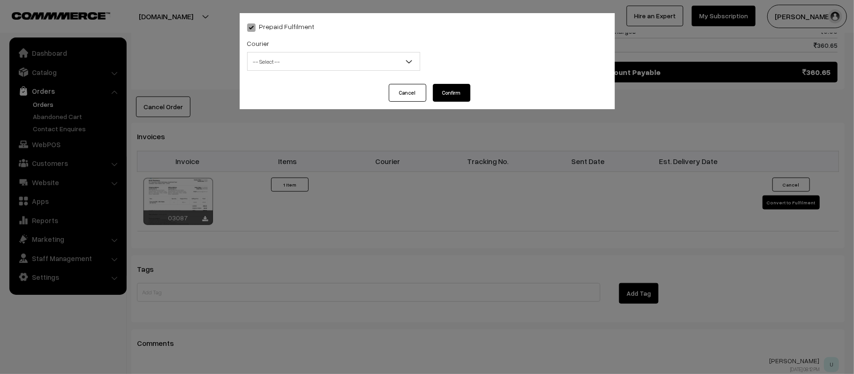
click at [286, 60] on span "-- Select --" at bounding box center [334, 61] width 172 height 16
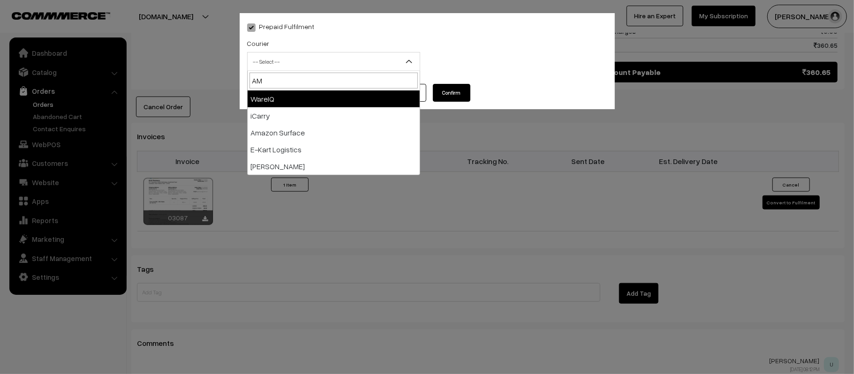
type input "AMA"
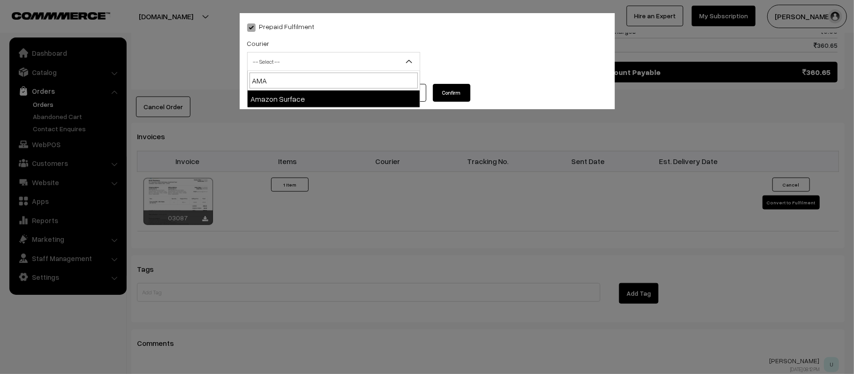
select select "5"
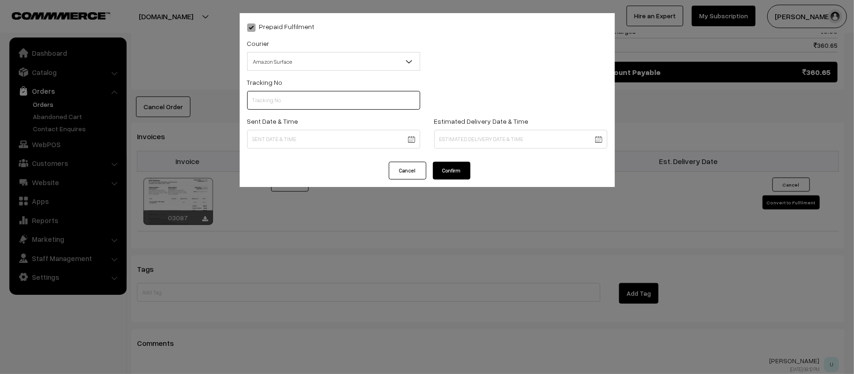
click at [352, 105] on input "text" at bounding box center [333, 100] width 173 height 19
paste input "364129590072"
type input "364129590072"
click at [364, 137] on body "Thank you for showing interest. Our team will call you shortly. Close kirtiphar…" at bounding box center [427, 9] width 854 height 1072
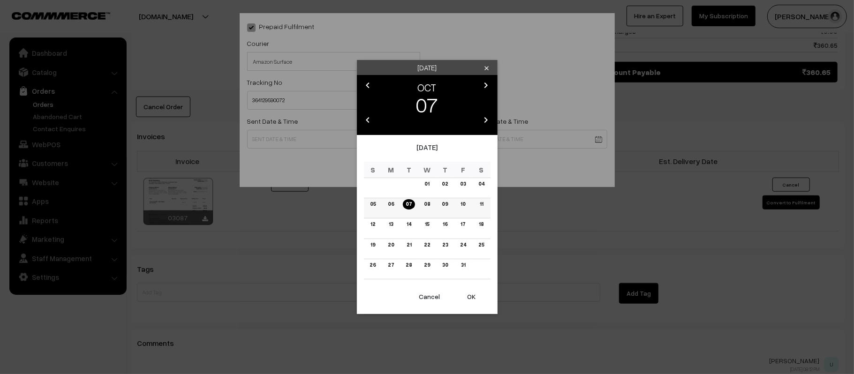
click at [428, 207] on link "08" at bounding box center [427, 204] width 12 height 10
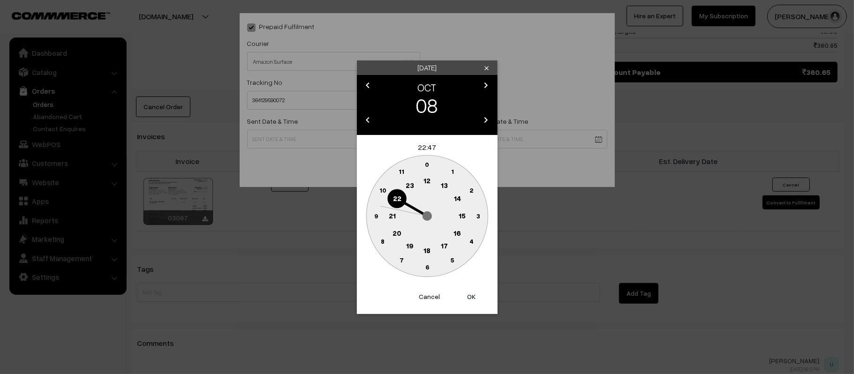
click at [427, 179] on text "12" at bounding box center [426, 180] width 7 height 8
click at [383, 216] on circle at bounding box center [375, 215] width 19 height 19
type input "08-10-2025 12:45"
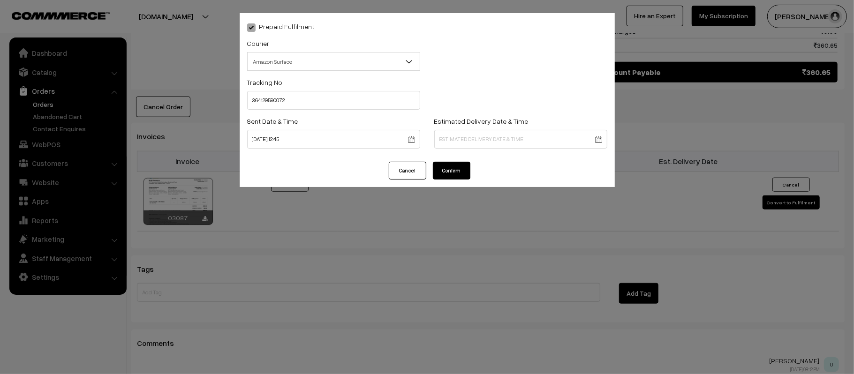
click at [486, 142] on body "Thank you for showing interest. Our team will call you shortly. Close kirtiphar…" at bounding box center [427, 9] width 854 height 1072
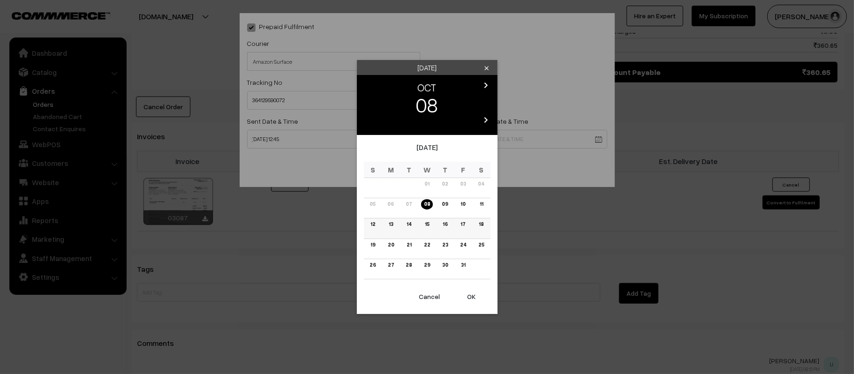
click at [411, 222] on link "14" at bounding box center [409, 224] width 10 height 10
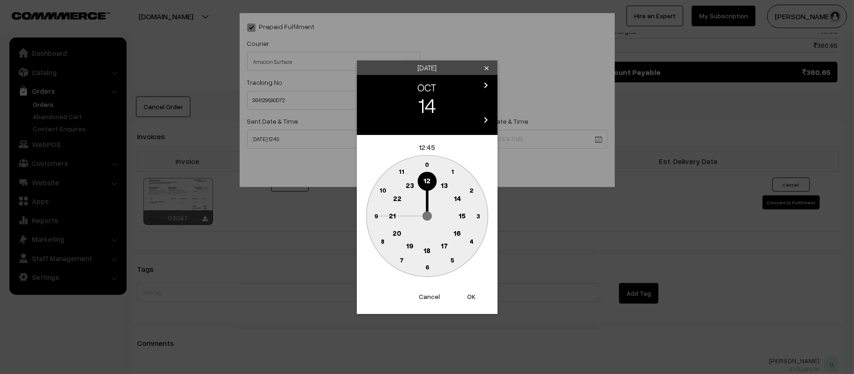
click at [393, 218] on text "21" at bounding box center [392, 215] width 7 height 8
click at [425, 264] on text "30" at bounding box center [427, 267] width 8 height 8
type input "14-10-2025 21:30"
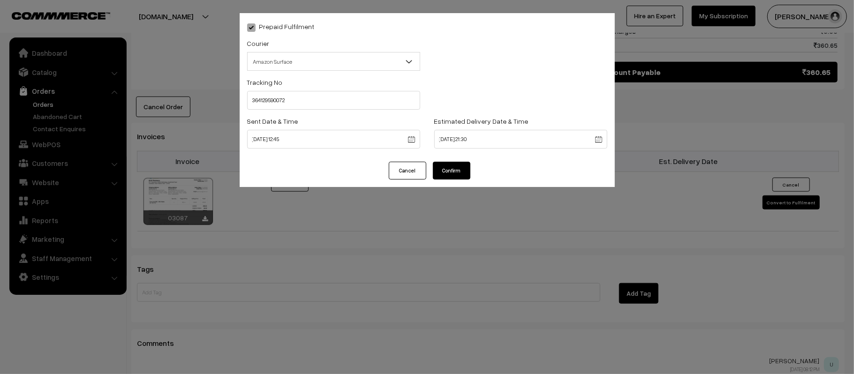
click at [460, 174] on button "Confirm" at bounding box center [452, 171] width 38 height 18
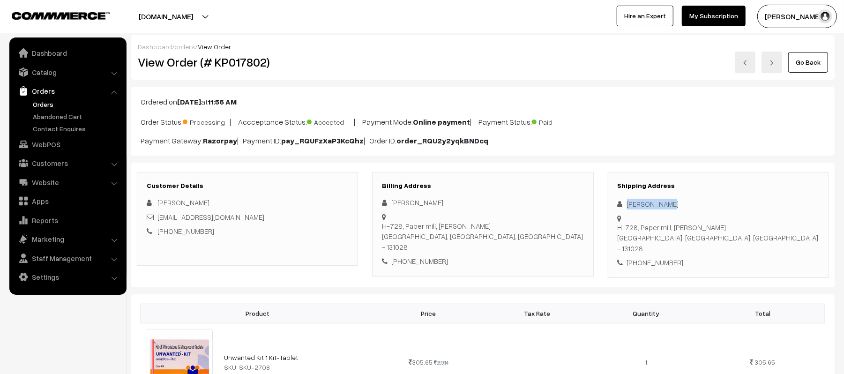
drag, startPoint x: 680, startPoint y: 204, endPoint x: 612, endPoint y: 206, distance: 67.5
click at [612, 206] on div "Shipping Address [PERSON_NAME] H-728, Paper mill, [PERSON_NAME], [GEOGRAPHIC_DA…" at bounding box center [718, 225] width 221 height 106
copy div "[PERSON_NAME]"
click at [653, 257] on div "[PHONE_NUMBER]" at bounding box center [719, 262] width 202 height 11
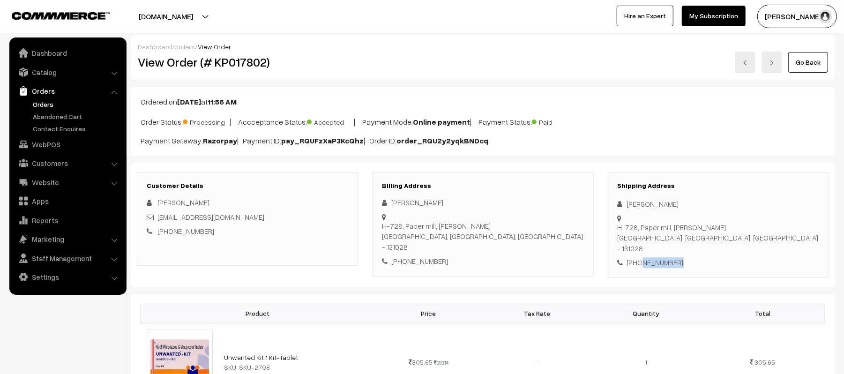
copy div "8607131531"
drag, startPoint x: 238, startPoint y: 224, endPoint x: 170, endPoint y: 220, distance: 68.5
click at [170, 220] on div "[PERSON_NAME] [EMAIL_ADDRESS][DOMAIN_NAME] [PHONE_NUMBER]" at bounding box center [248, 216] width 202 height 39
click at [233, 233] on div "[PHONE_NUMBER]" at bounding box center [248, 231] width 202 height 11
drag, startPoint x: 231, startPoint y: 218, endPoint x: 158, endPoint y: 222, distance: 73.2
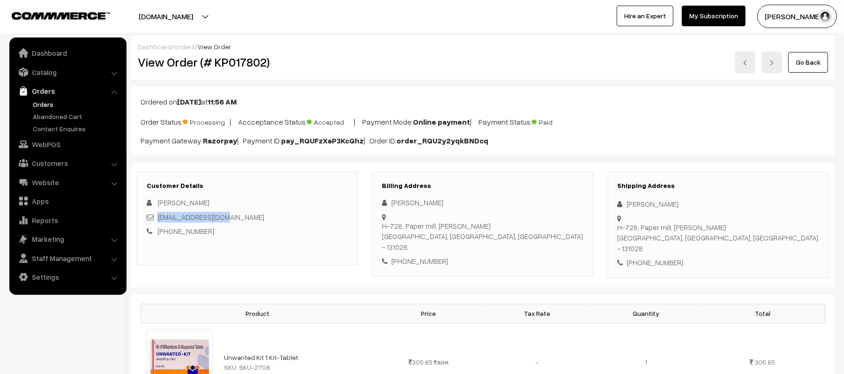
click at [158, 222] on div "sk2141008@gmail.com" at bounding box center [248, 217] width 202 height 11
copy link "sk2141008@gmail.com"
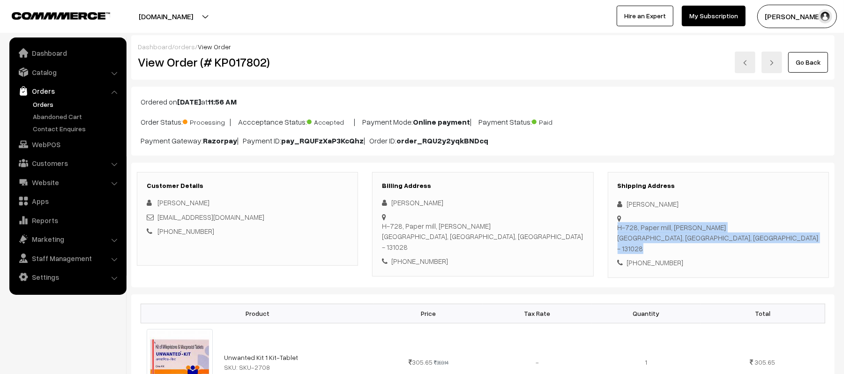
drag, startPoint x: 626, startPoint y: 219, endPoint x: 727, endPoint y: 231, distance: 101.0
click at [727, 231] on div "Shipping Address Sachin Singh H-728, Paper mill, Piau Maniyari Sonipat, Haryana…" at bounding box center [718, 225] width 221 height 106
copy div "H-728, Paper mill, Piau Maniyari Sonipat, Haryana, India - 131028"
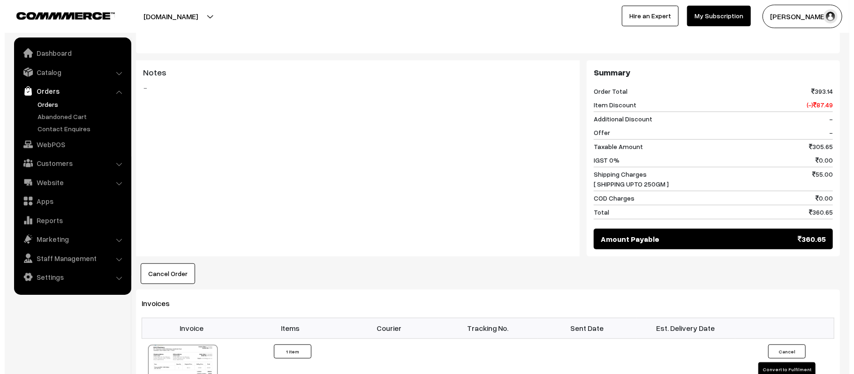
scroll to position [400, 0]
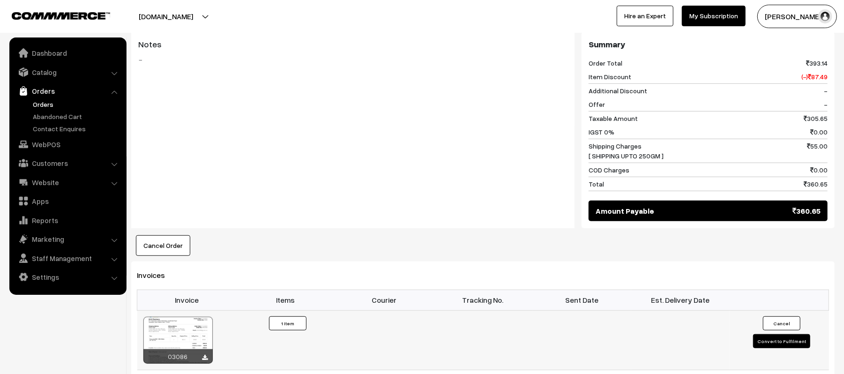
click at [791, 334] on button "Convert to Fulfilment" at bounding box center [781, 341] width 57 height 14
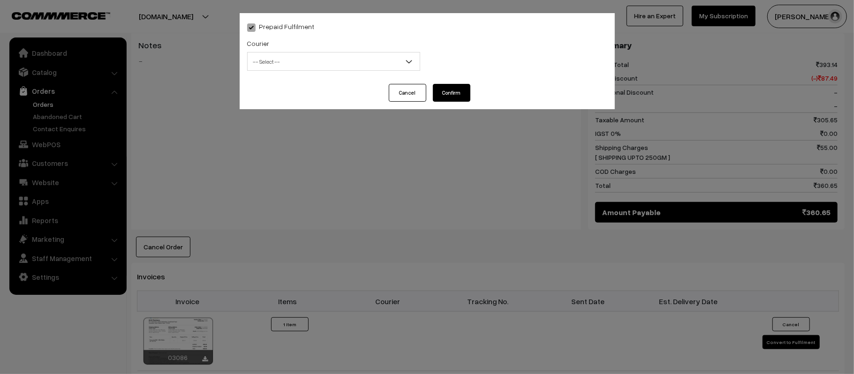
click at [357, 56] on span "-- Select --" at bounding box center [334, 61] width 172 height 16
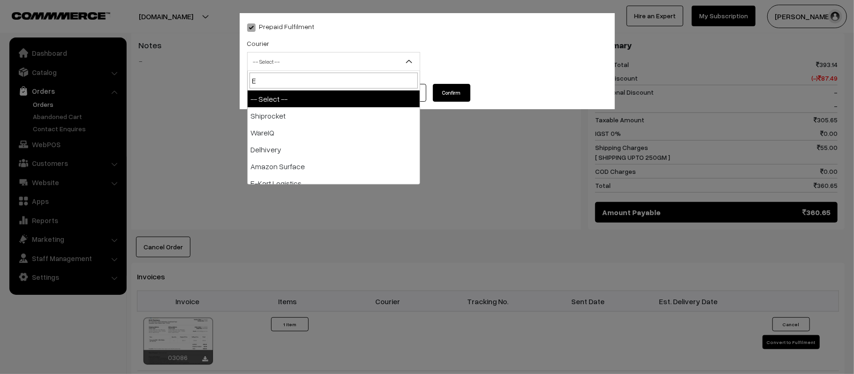
type input "E-"
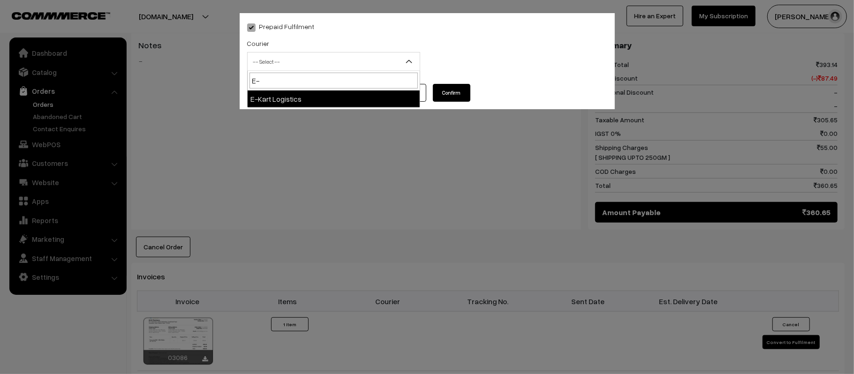
select select "6"
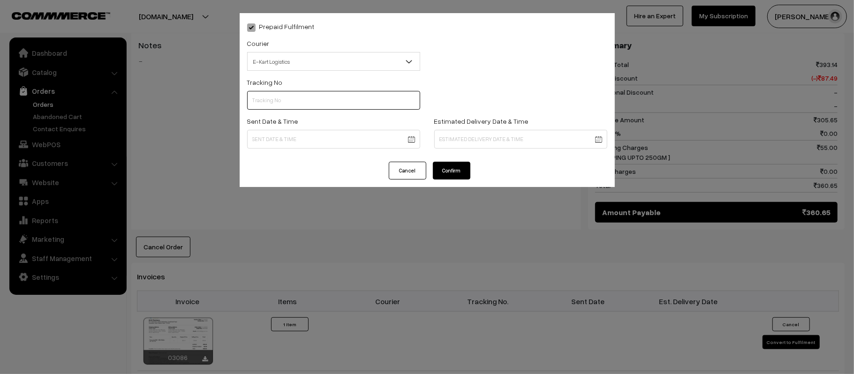
paste input "ICYP0004328723"
type input "ICYP0004328723"
click at [334, 134] on body "Thank you for showing interest. Our team will call you shortly. Close kirtiphar…" at bounding box center [427, 142] width 854 height 1085
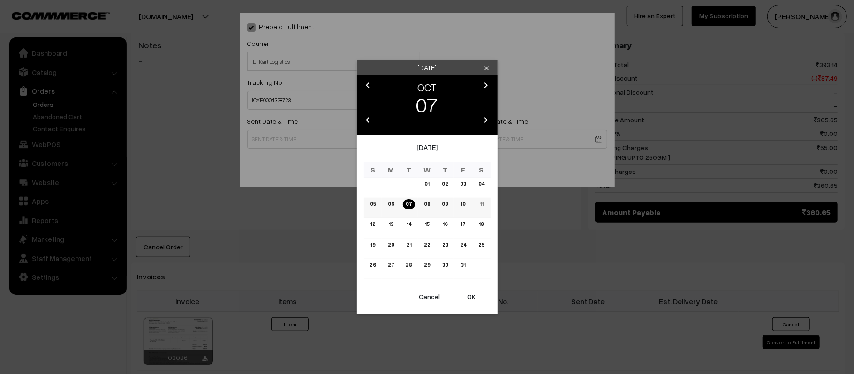
click at [425, 202] on link "08" at bounding box center [427, 204] width 12 height 10
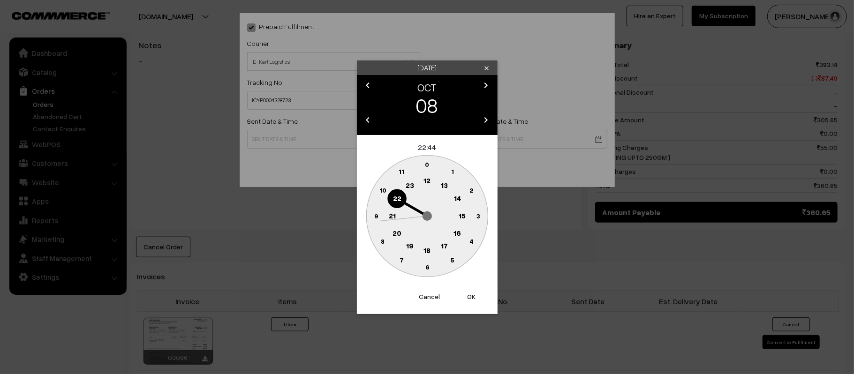
click at [426, 185] on circle at bounding box center [426, 181] width 19 height 19
click at [373, 220] on circle at bounding box center [375, 215] width 19 height 19
type input "08-10-2025 12:45"
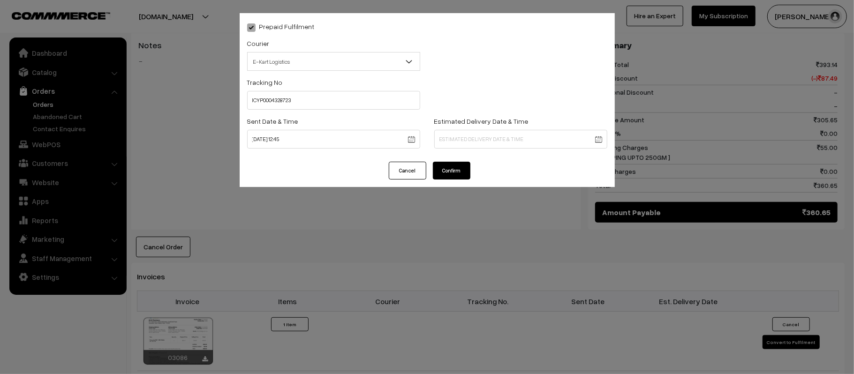
click at [528, 149] on div "Estimated Delivery Date & Time" at bounding box center [520, 134] width 187 height 39
click at [533, 146] on body "Thank you for showing interest. Our team will call you shortly. Close kirtiphar…" at bounding box center [427, 142] width 854 height 1085
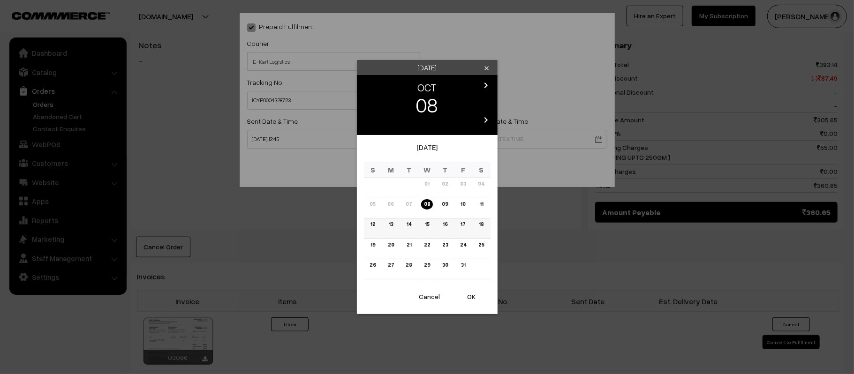
click at [409, 227] on link "14" at bounding box center [409, 224] width 10 height 10
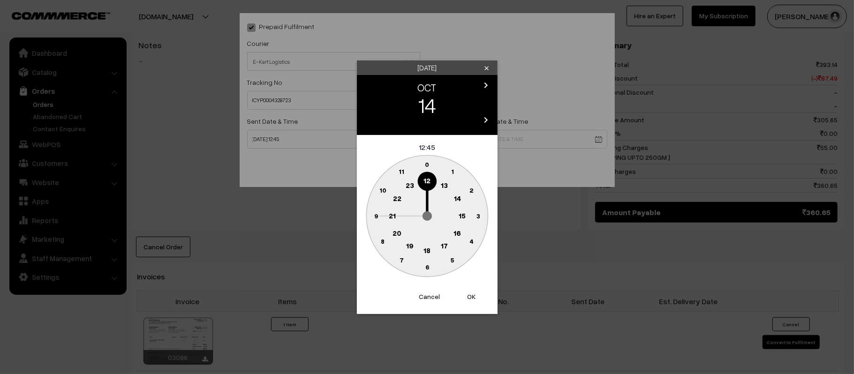
click at [389, 213] on text "21" at bounding box center [392, 215] width 7 height 8
click at [428, 279] on div "October 2025 S M T W T F S 01 02 03 04 05 06 07 08 09 10 11 12 13 14 15 16 17 1…" at bounding box center [427, 210] width 141 height 151
click at [427, 276] on circle at bounding box center [426, 267] width 19 height 19
type input "14-10-2025 21:30"
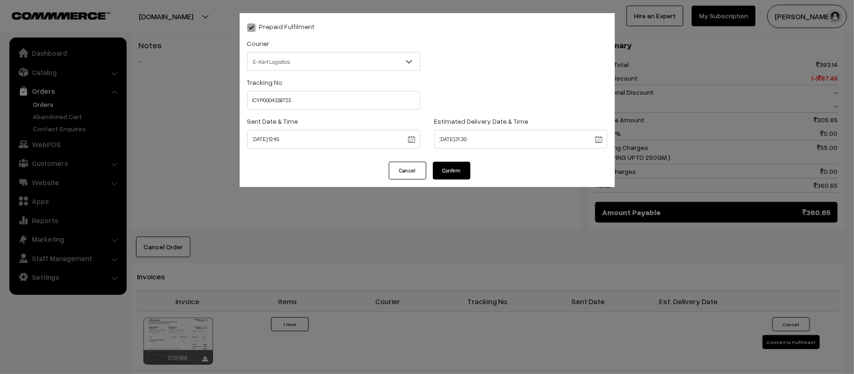
click at [444, 172] on button "Confirm" at bounding box center [452, 171] width 38 height 18
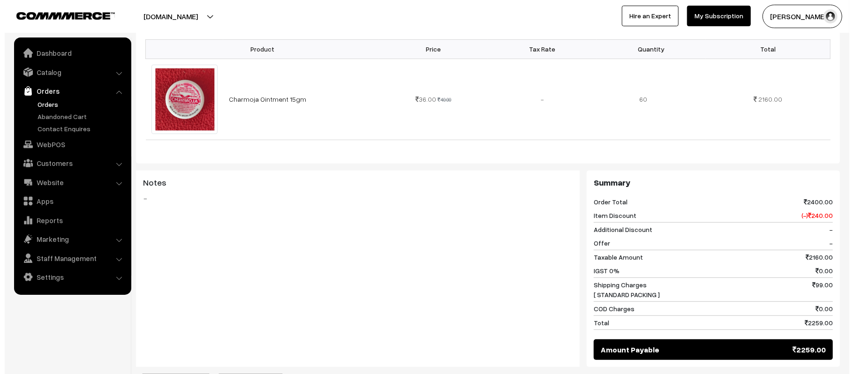
scroll to position [364, 0]
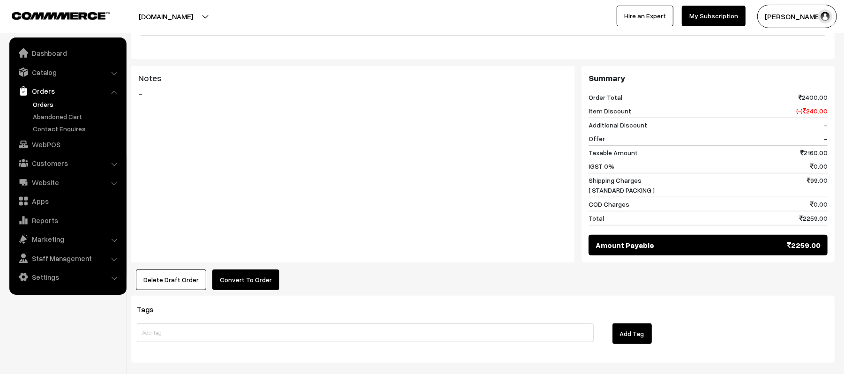
click at [261, 283] on button "Convert To Order" at bounding box center [245, 280] width 67 height 21
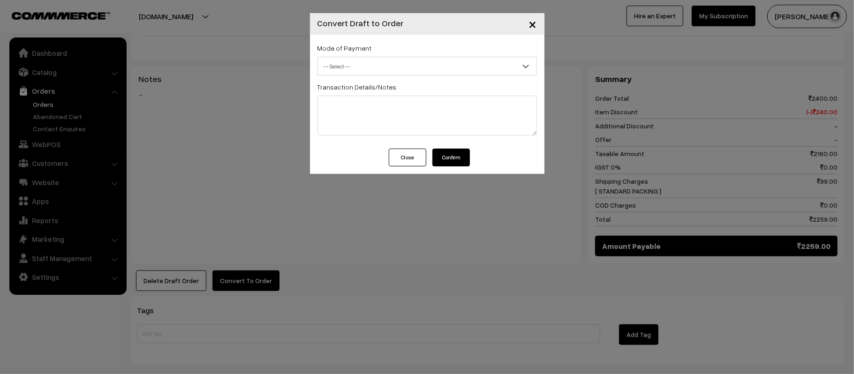
click at [418, 68] on span "-- Select --" at bounding box center [427, 66] width 218 height 16
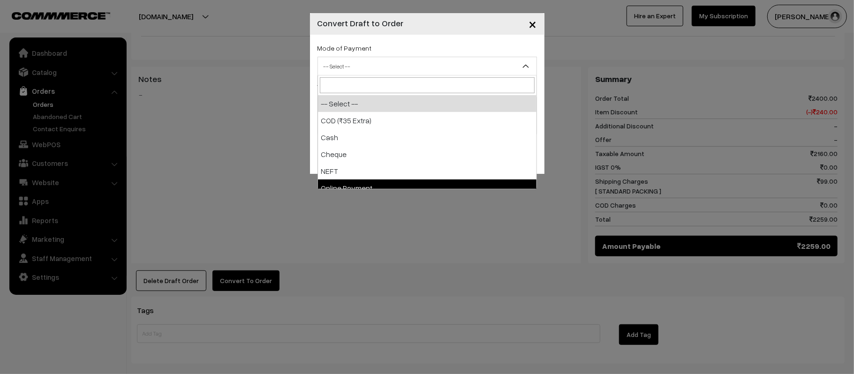
select select "5"
checkbox input "true"
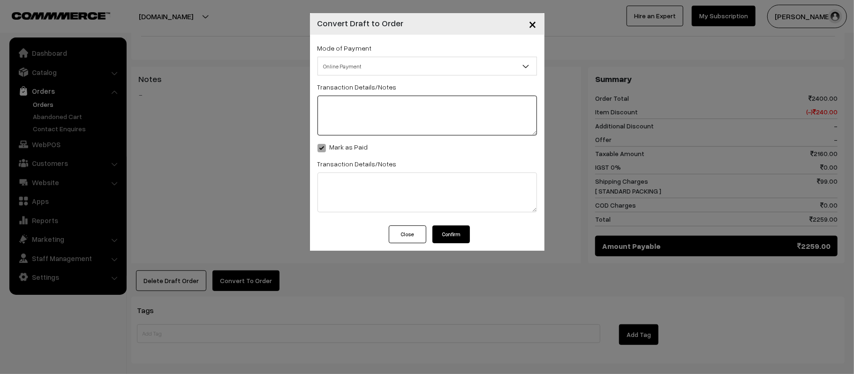
click at [362, 122] on textarea at bounding box center [426, 116] width 219 height 40
type textarea "PREPAID"
click at [464, 233] on button "Confirm" at bounding box center [451, 235] width 38 height 18
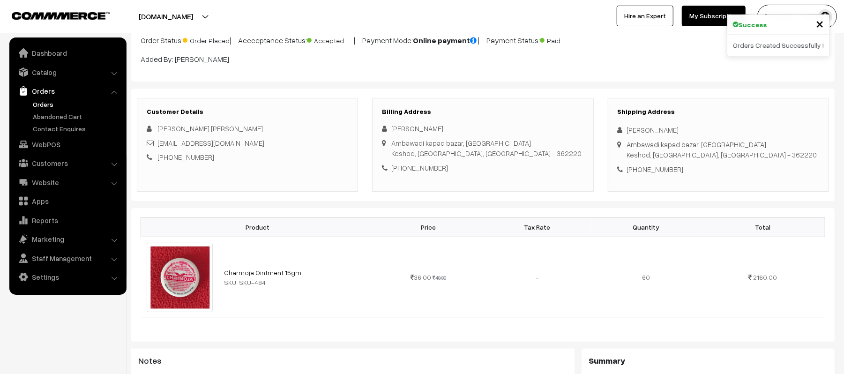
scroll to position [27, 0]
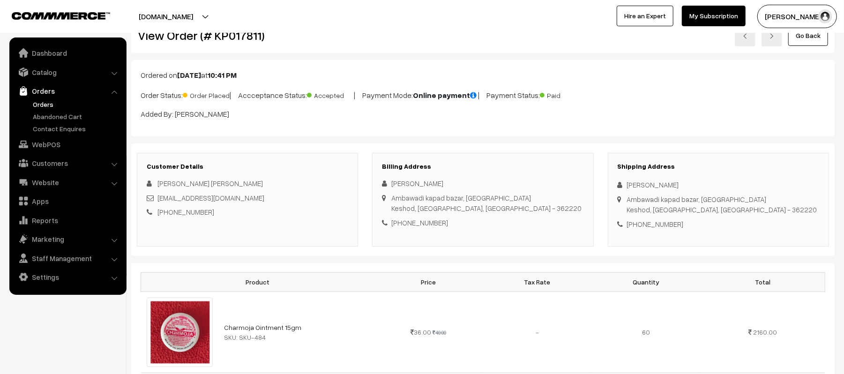
click at [42, 103] on link "Orders" at bounding box center [76, 104] width 93 height 10
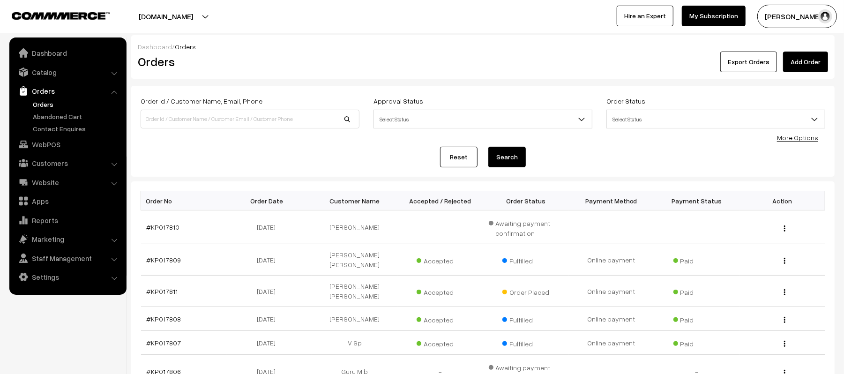
click at [833, 60] on div "Export Orders Add Order" at bounding box center [601, 62] width 470 height 21
click at [479, 60] on div "Export Orders Add Order" at bounding box center [601, 62] width 456 height 21
click at [171, 289] on td "#KP017811" at bounding box center [184, 291] width 86 height 31
click at [170, 287] on link "#KP017811" at bounding box center [162, 291] width 31 height 8
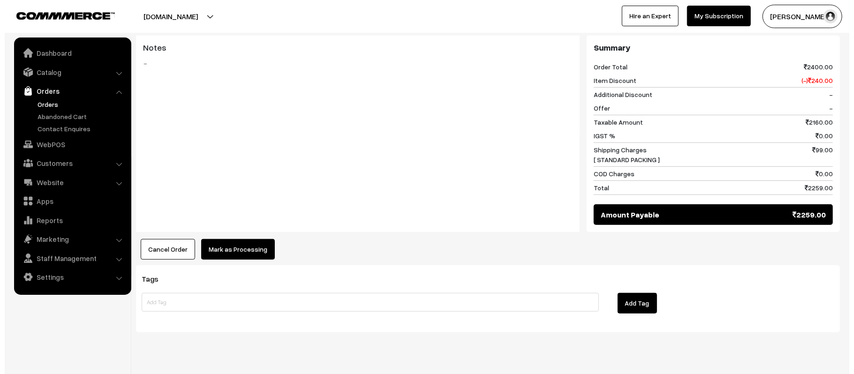
scroll to position [408, 0]
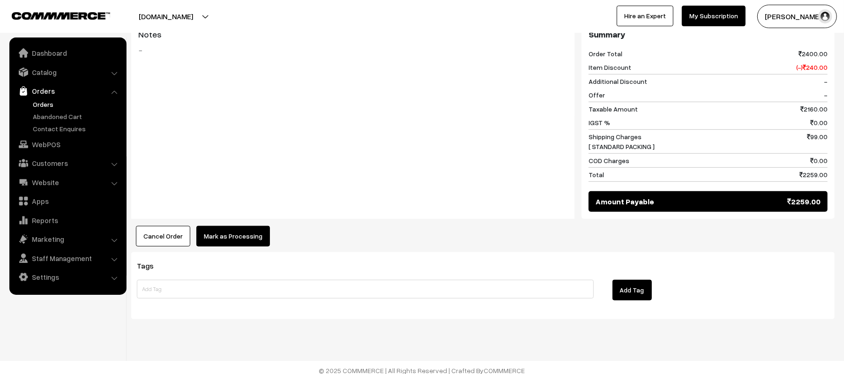
click at [225, 246] on button "Mark as Processing" at bounding box center [233, 236] width 74 height 21
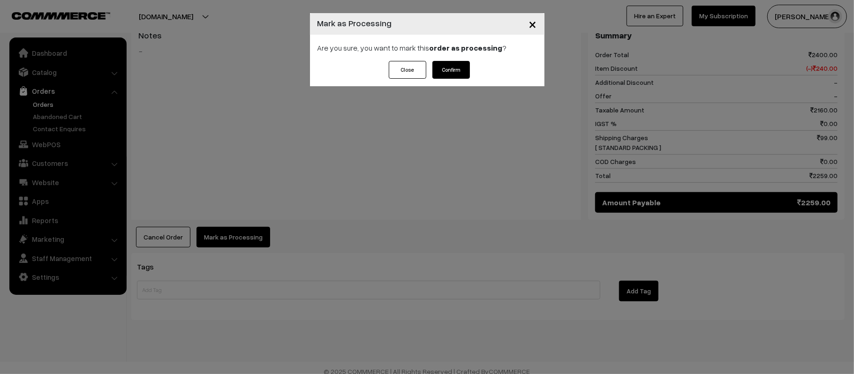
click at [458, 79] on button "Confirm" at bounding box center [451, 70] width 38 height 18
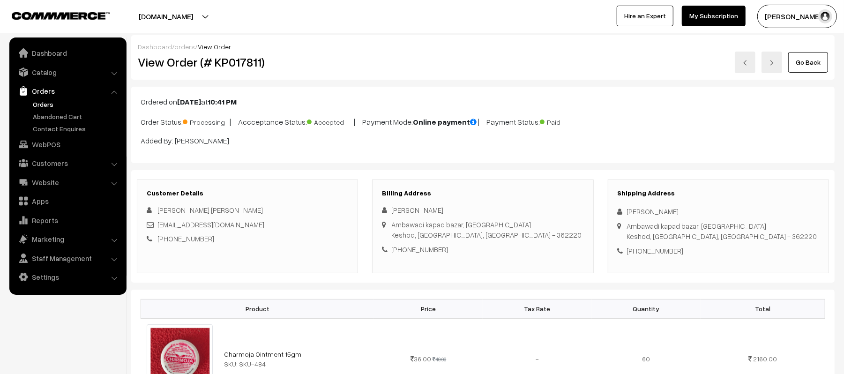
click at [31, 104] on link "Orders" at bounding box center [76, 104] width 93 height 10
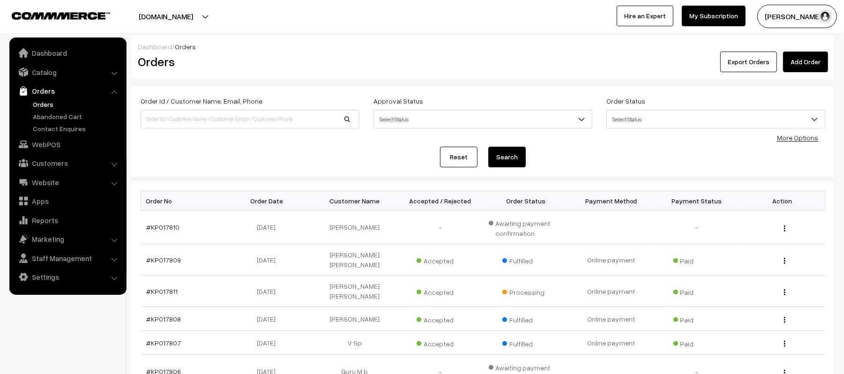
click at [273, 154] on div "Reset Search" at bounding box center [483, 157] width 685 height 21
click at [149, 228] on link "#KP017810" at bounding box center [163, 227] width 33 height 8
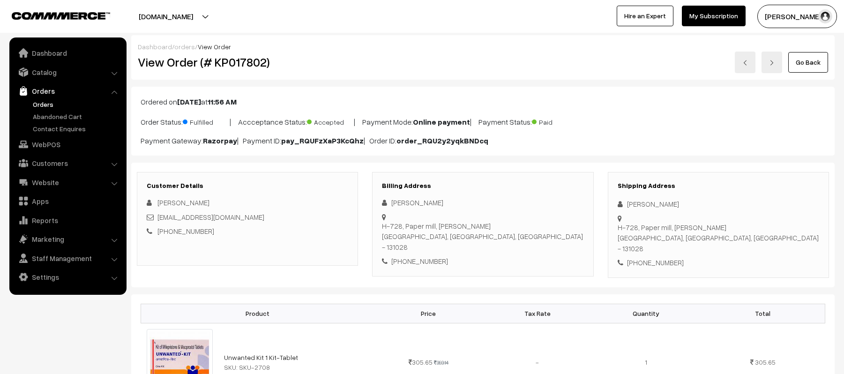
scroll to position [400, 0]
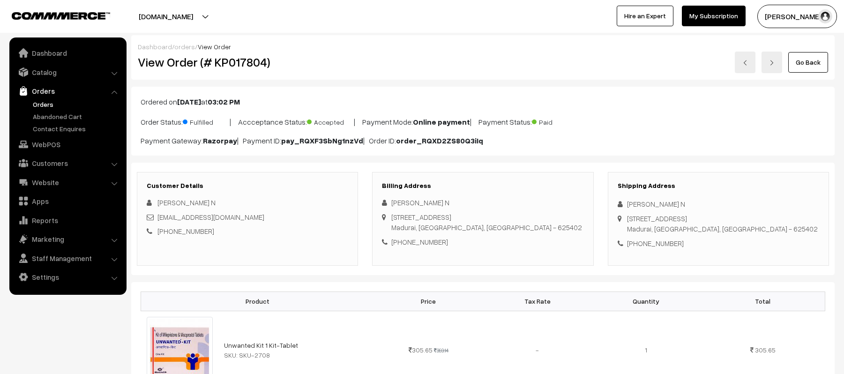
scroll to position [526, 0]
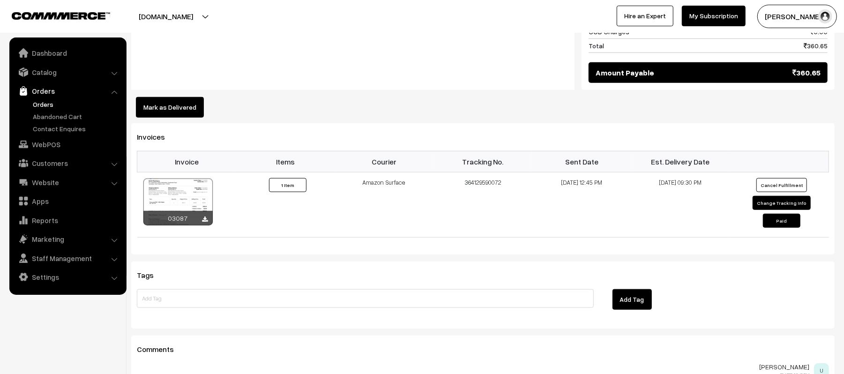
click at [47, 104] on link "Orders" at bounding box center [76, 104] width 93 height 10
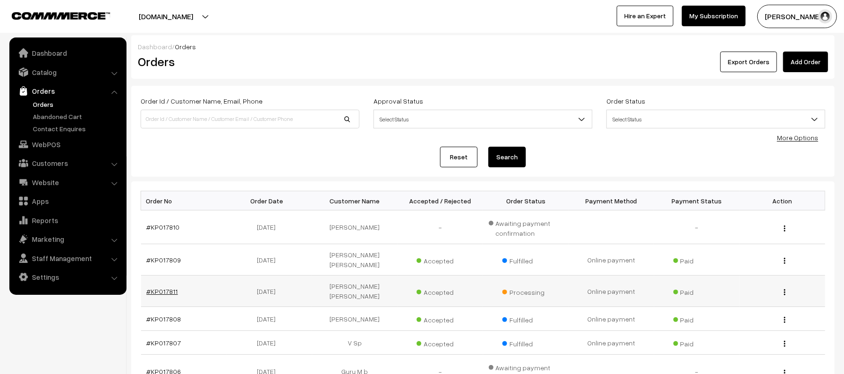
click at [149, 287] on link "#KP017811" at bounding box center [162, 291] width 31 height 8
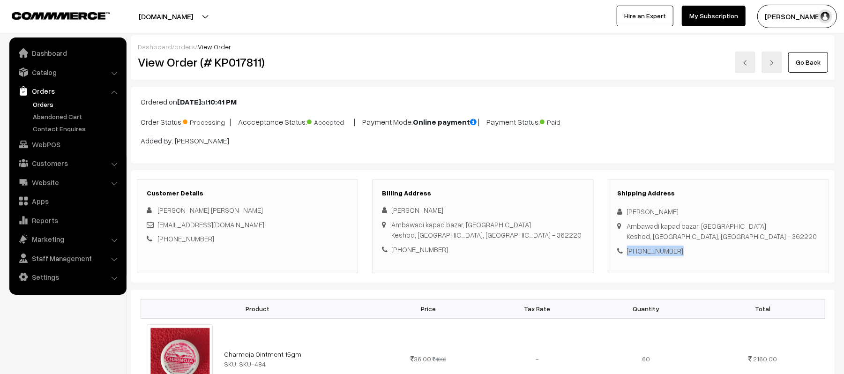
drag, startPoint x: 0, startPoint y: 0, endPoint x: 778, endPoint y: 250, distance: 817.6
click at [778, 250] on div "Shipping Address [PERSON_NAME] [GEOGRAPHIC_DATA], [GEOGRAPHIC_DATA], [GEOGRAPHI…" at bounding box center [718, 227] width 221 height 94
click at [778, 249] on div "[PHONE_NUMBER]" at bounding box center [719, 251] width 202 height 11
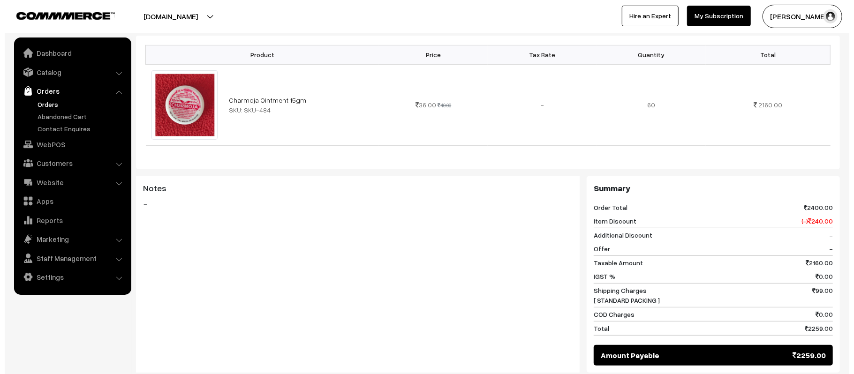
scroll to position [276, 0]
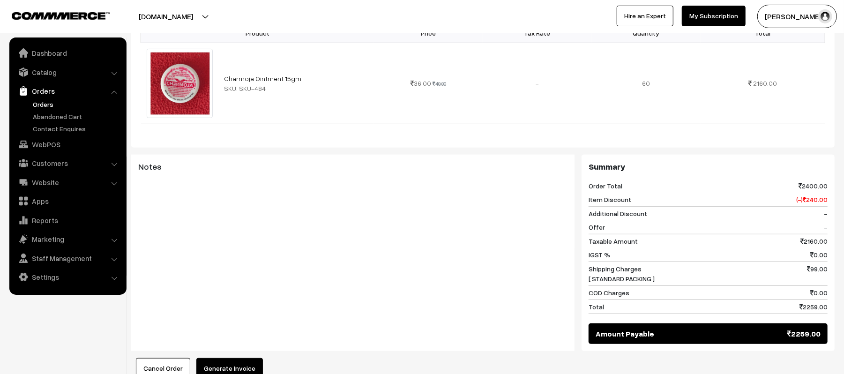
click at [241, 364] on button "Generate Invoice" at bounding box center [229, 368] width 67 height 21
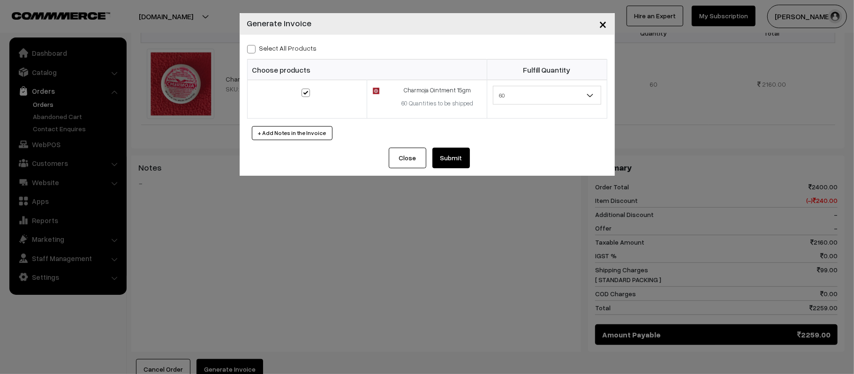
click at [445, 155] on button "Submit" at bounding box center [451, 158] width 38 height 21
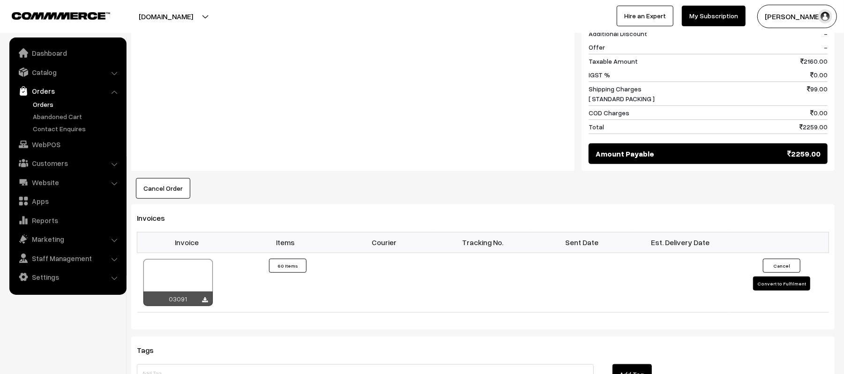
scroll to position [463, 0]
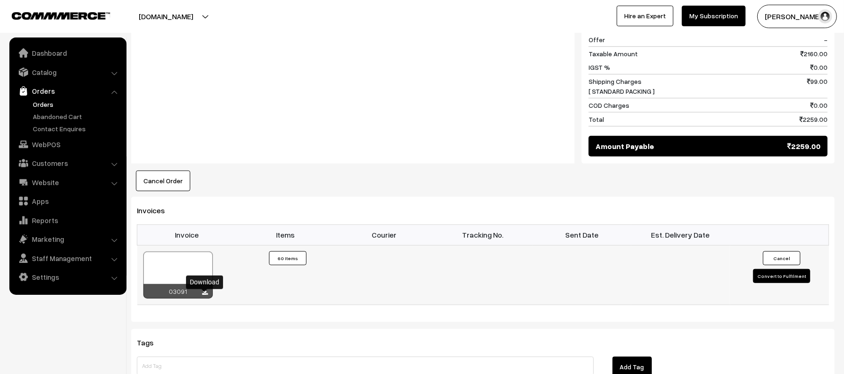
click at [207, 296] on icon at bounding box center [206, 293] width 6 height 6
click at [387, 112] on div "Notes -" at bounding box center [353, 65] width 444 height 196
click at [495, 38] on div "Notes -" at bounding box center [353, 14] width 444 height 94
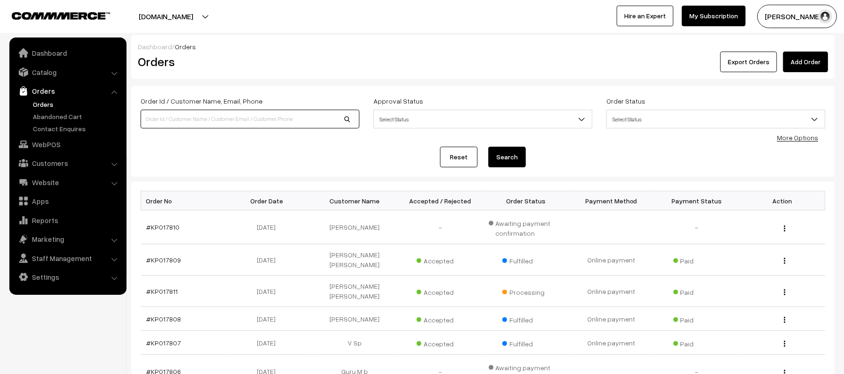
click at [195, 115] on input at bounding box center [250, 119] width 219 height 19
type input "KP017676"
click at [489, 147] on button "Search" at bounding box center [508, 157] width 38 height 21
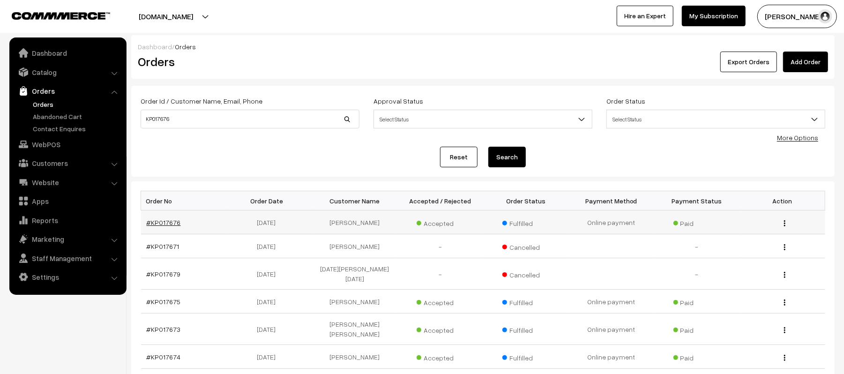
click at [162, 224] on link "#KP017676" at bounding box center [164, 222] width 34 height 8
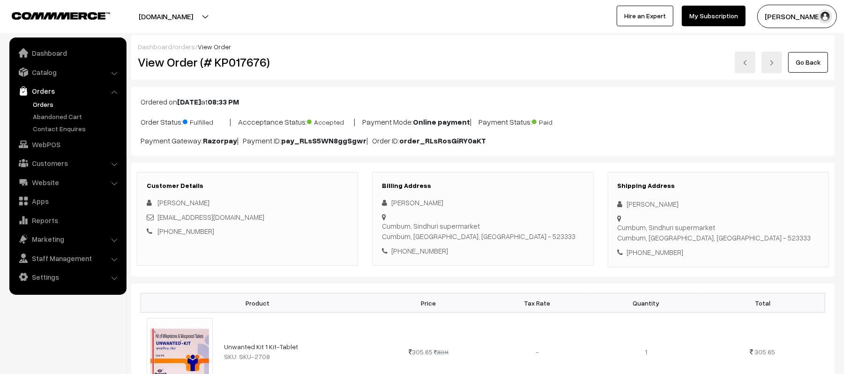
click at [40, 105] on link "Orders" at bounding box center [76, 104] width 93 height 10
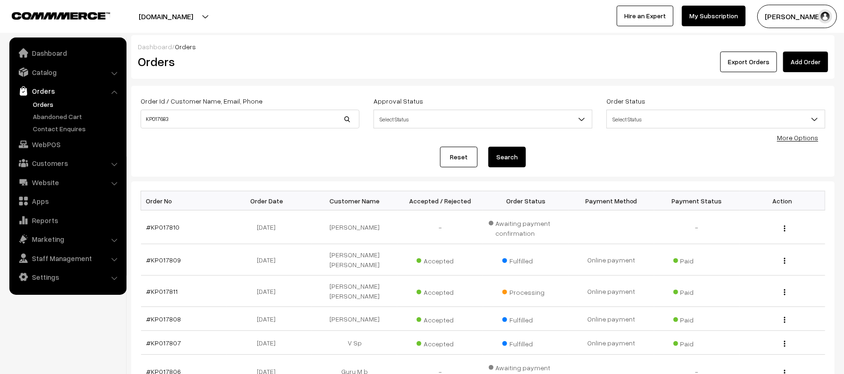
type input "KP017683"
click at [489, 147] on button "Search" at bounding box center [508, 157] width 38 height 21
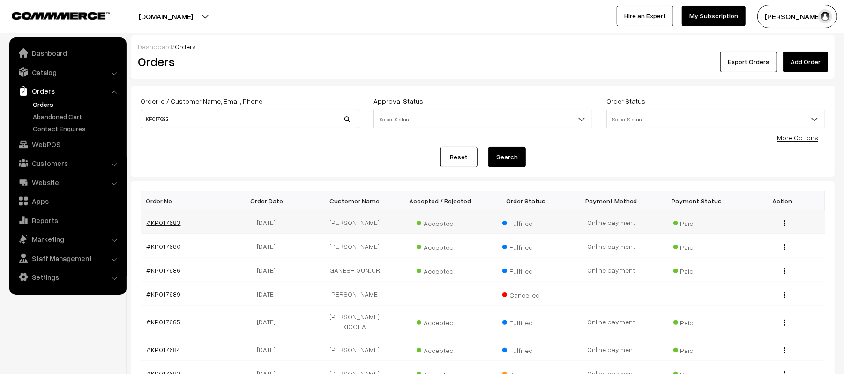
click at [159, 220] on link "#KP017683" at bounding box center [164, 222] width 34 height 8
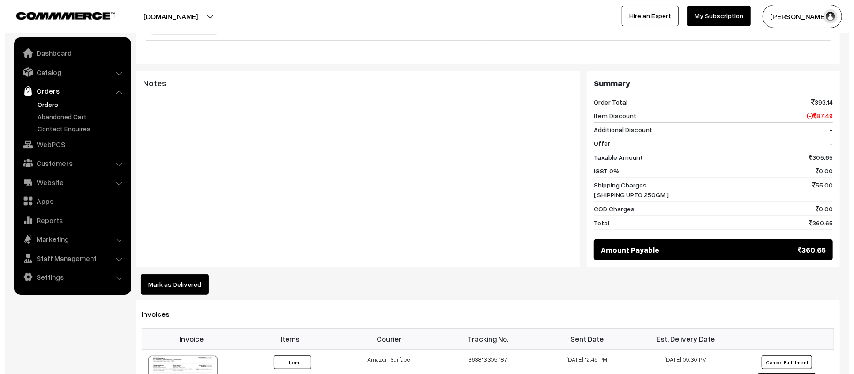
scroll to position [368, 0]
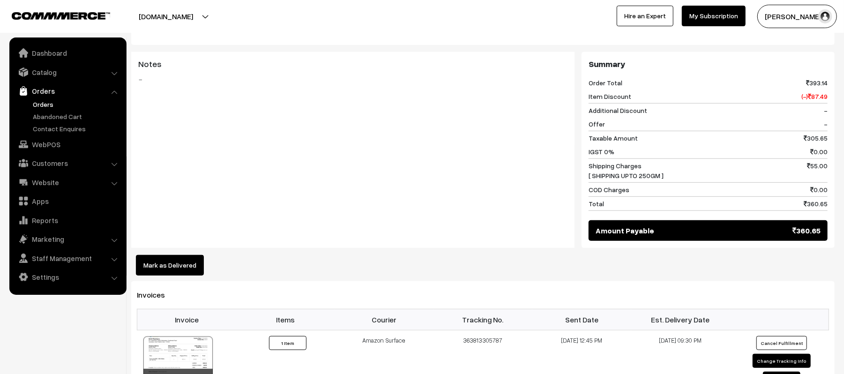
click at [176, 268] on button "Mark as Delivered" at bounding box center [170, 265] width 68 height 21
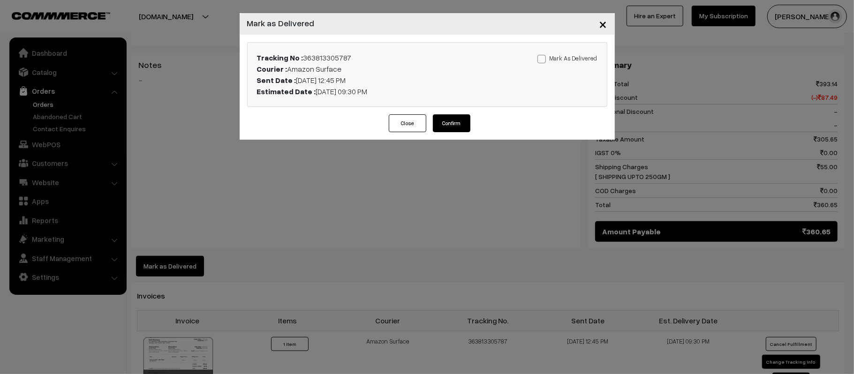
click at [569, 57] on label "Mark As Delivered" at bounding box center [567, 58] width 60 height 10
click at [543, 57] on input "Mark As Delivered" at bounding box center [540, 57] width 6 height 6
checkbox input "true"
click at [451, 123] on button "Confirm" at bounding box center [452, 123] width 38 height 18
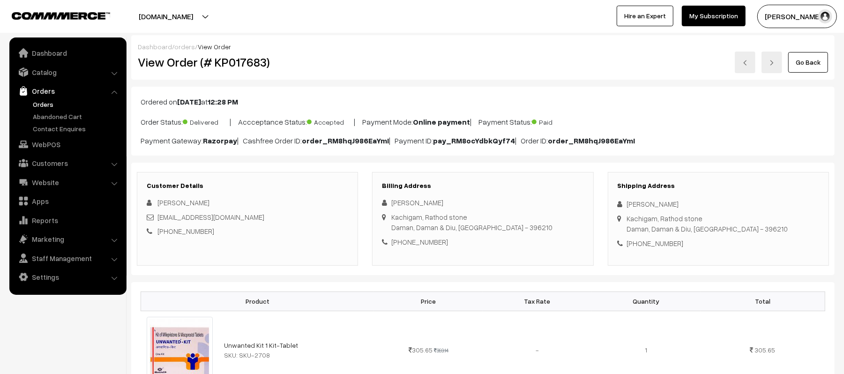
click at [40, 100] on link "Orders" at bounding box center [76, 104] width 93 height 10
